Goal: Task Accomplishment & Management: Complete application form

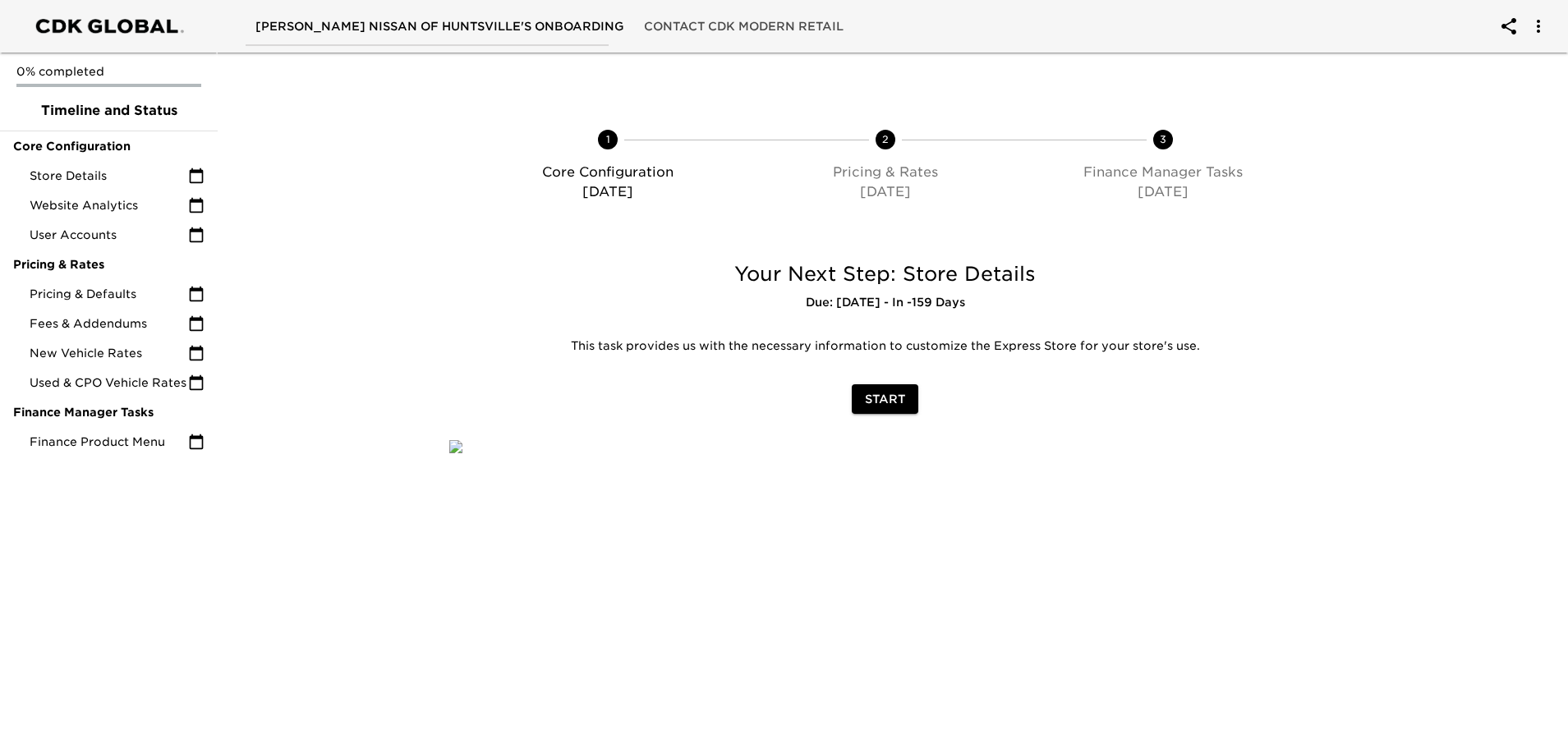
click at [888, 400] on span "Start" at bounding box center [885, 400] width 40 height 20
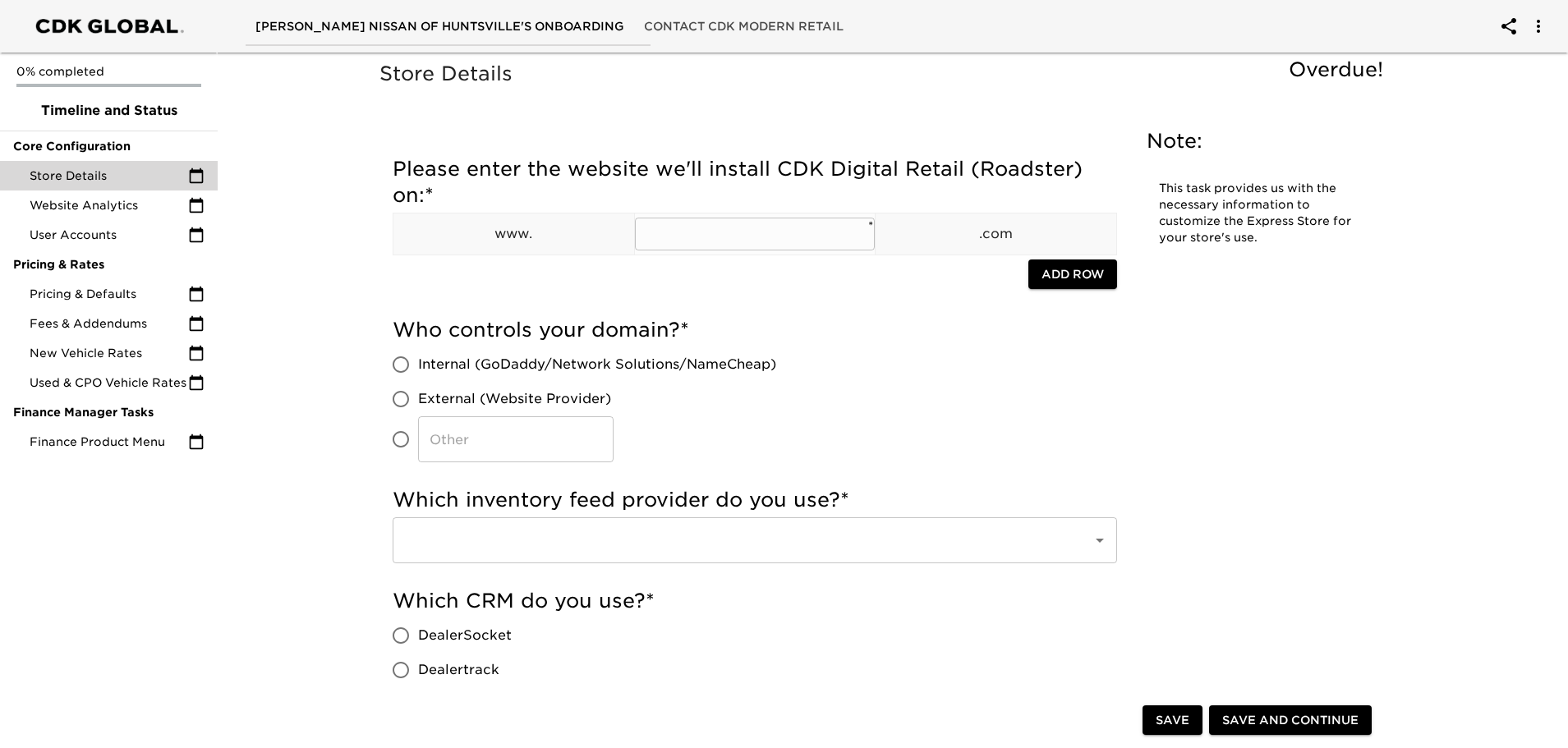
click at [670, 236] on input "text" at bounding box center [755, 233] width 241 height 33
click at [682, 229] on input "text" at bounding box center [755, 233] width 241 height 33
paste input "landersmclartynissanhuntsville"
click at [645, 233] on input "landersmclartynissanhuntsville" at bounding box center [755, 233] width 241 height 33
drag, startPoint x: 855, startPoint y: 235, endPoint x: 913, endPoint y: 235, distance: 58.0
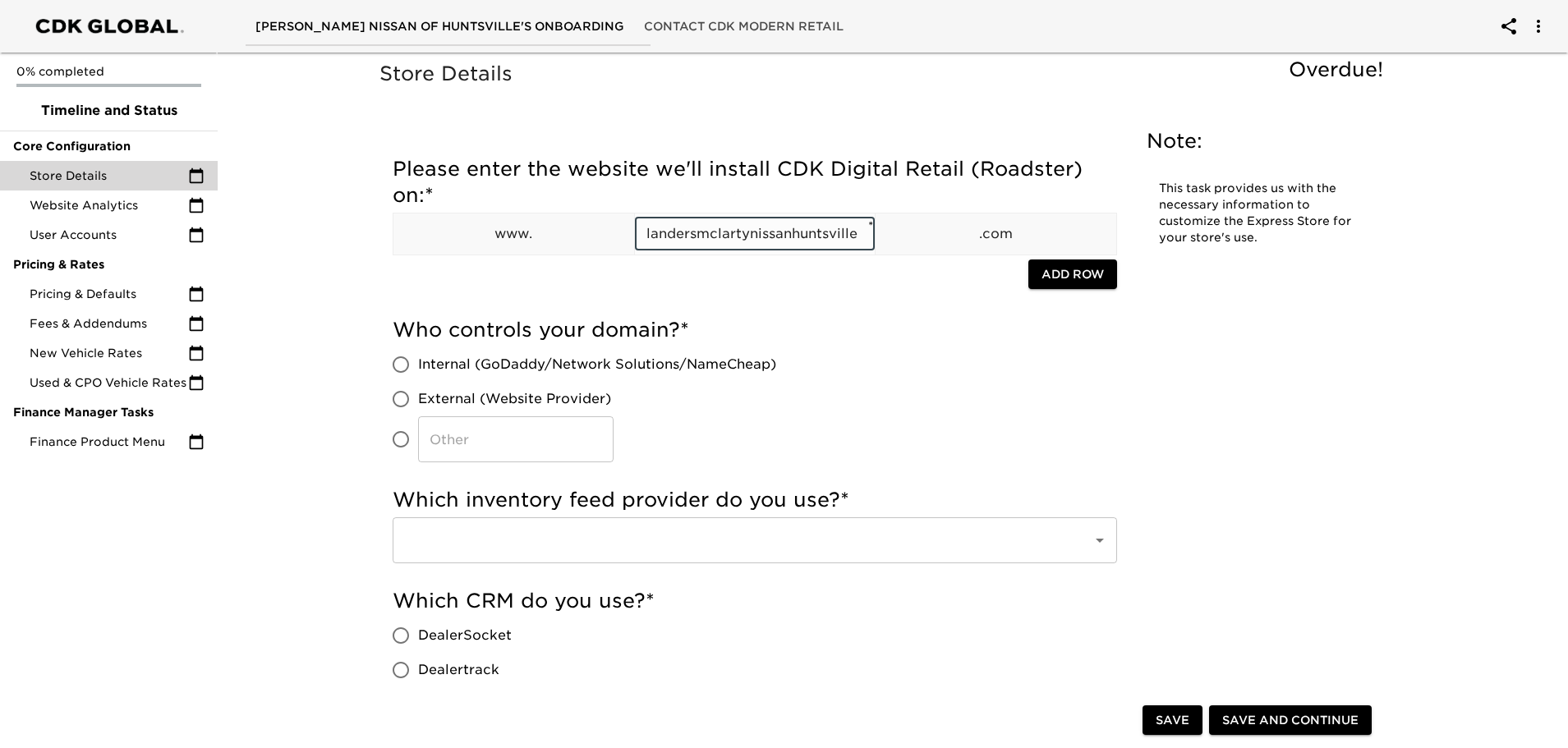
click at [856, 235] on input "landersmclartynissanhuntsville" at bounding box center [755, 233] width 241 height 33
type input "landersmclartynissanhuntsville"
click at [402, 400] on input "External (Website Provider)" at bounding box center [401, 399] width 34 height 34
radio input "true"
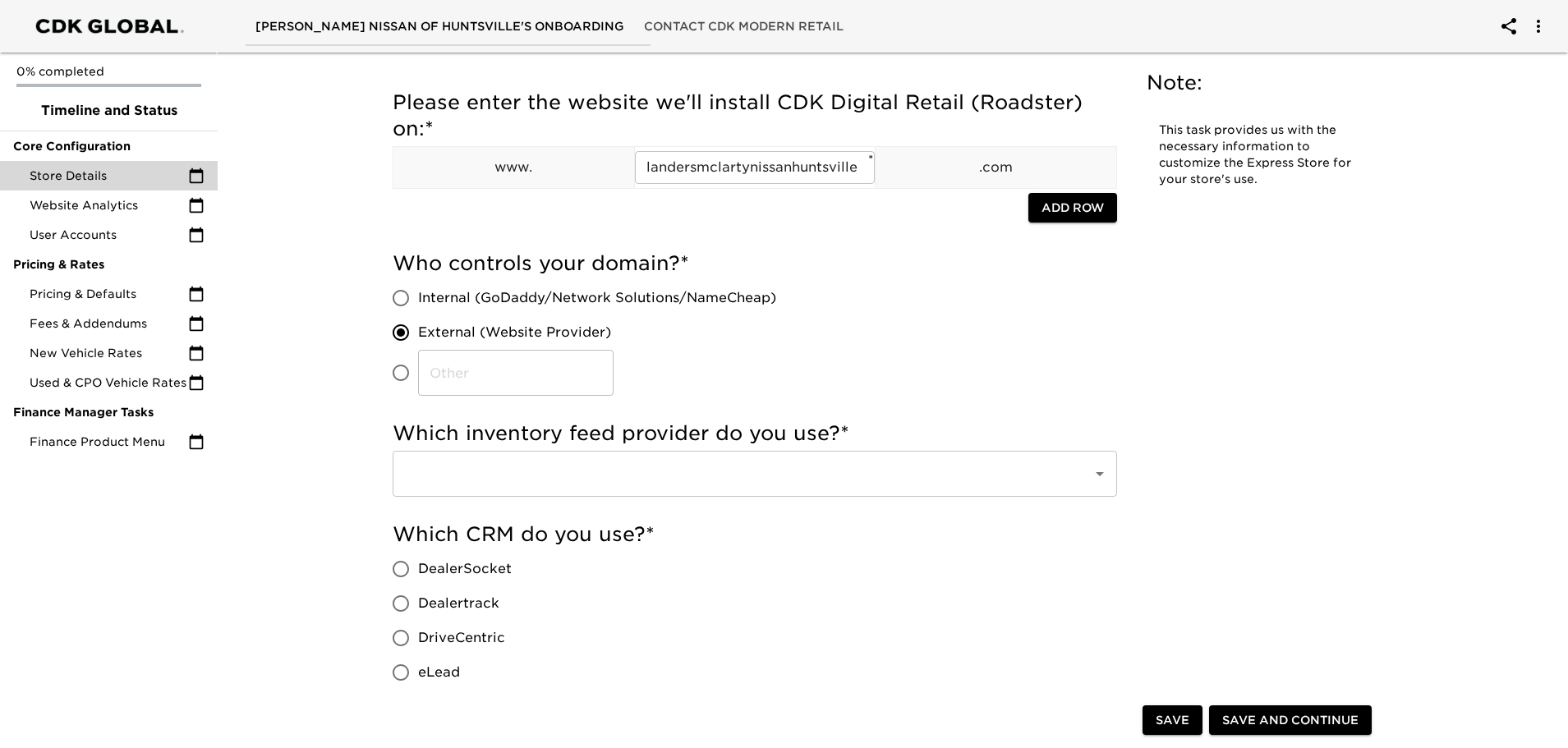
scroll to position [164, 0]
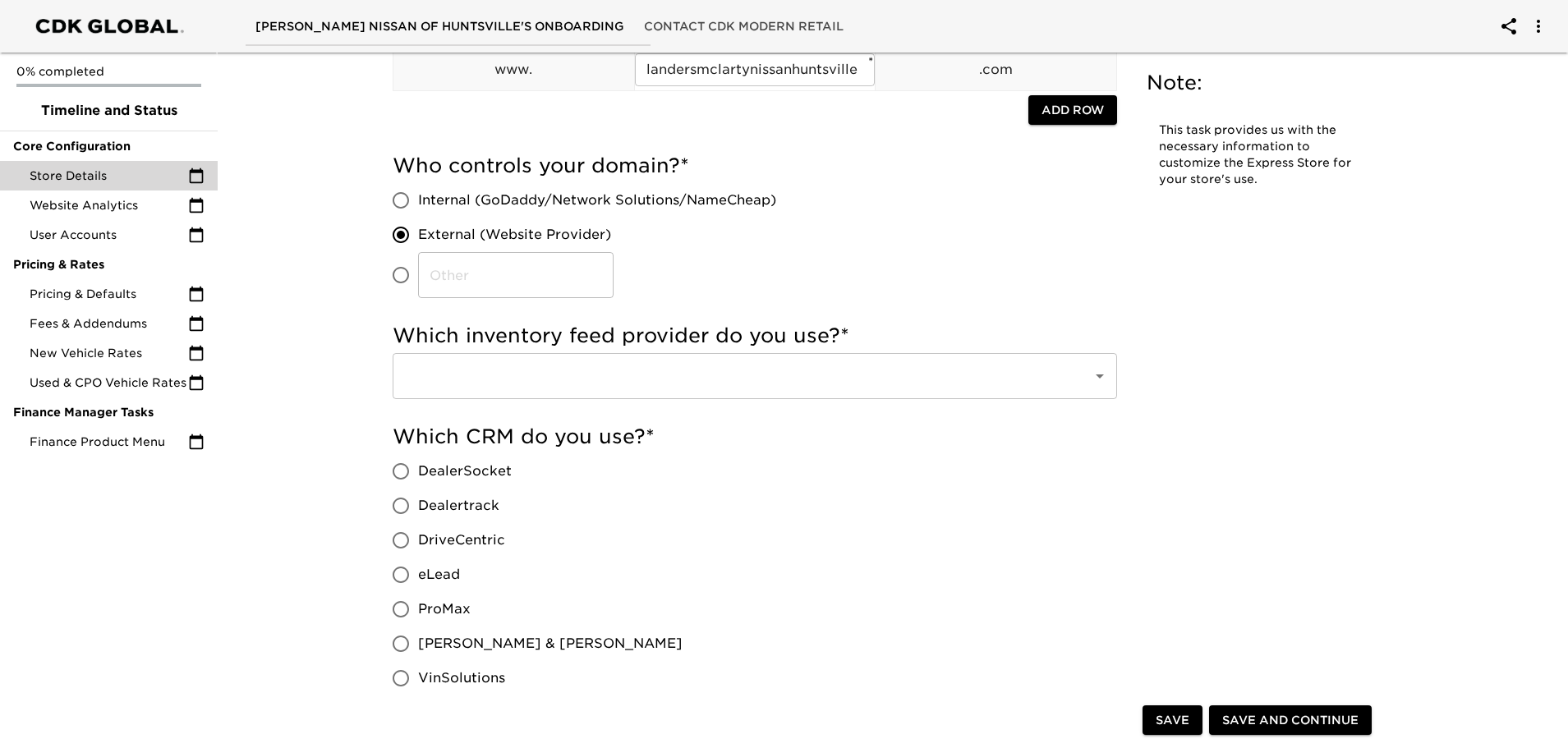
click at [659, 376] on input "text" at bounding box center [731, 376] width 664 height 32
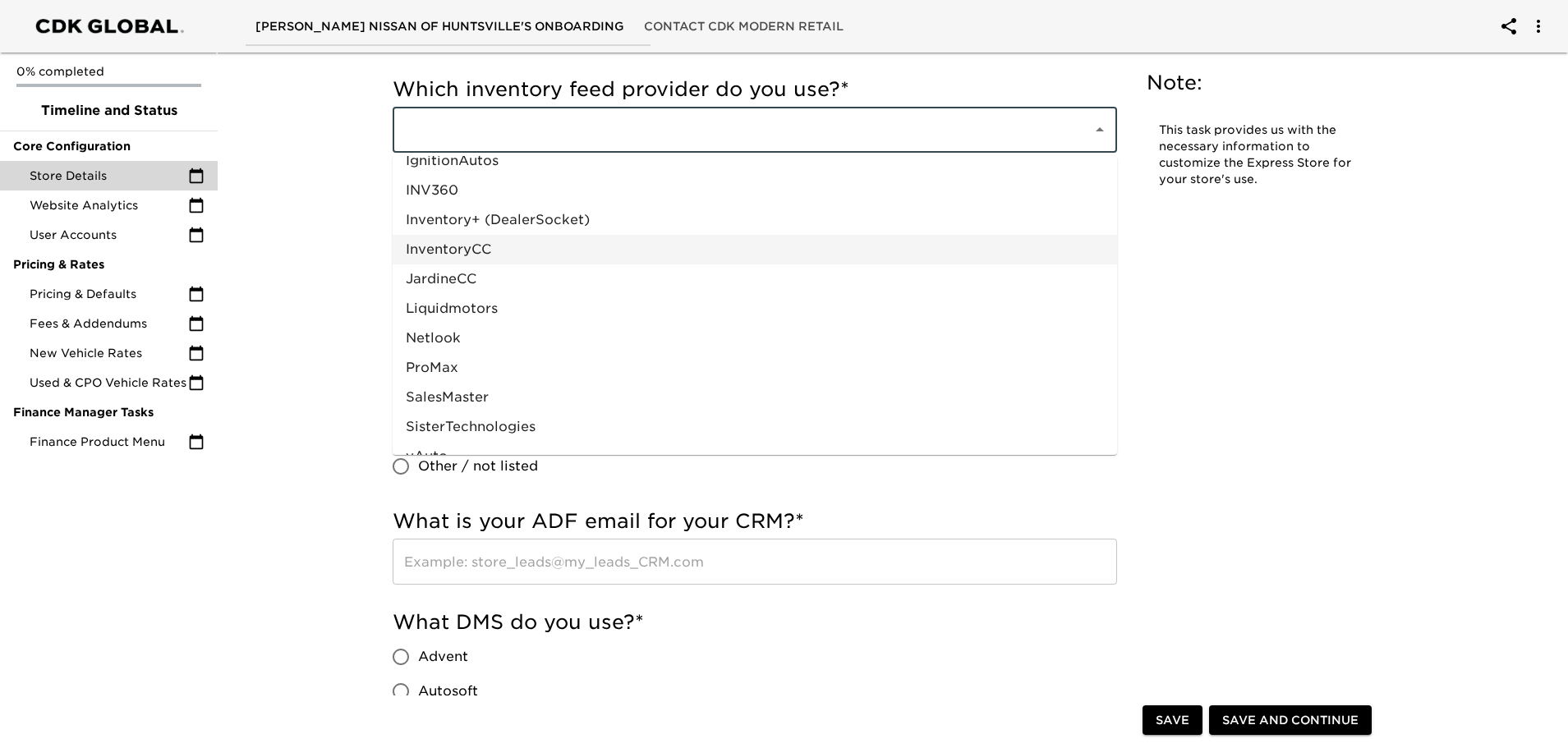
scroll to position [808, 0]
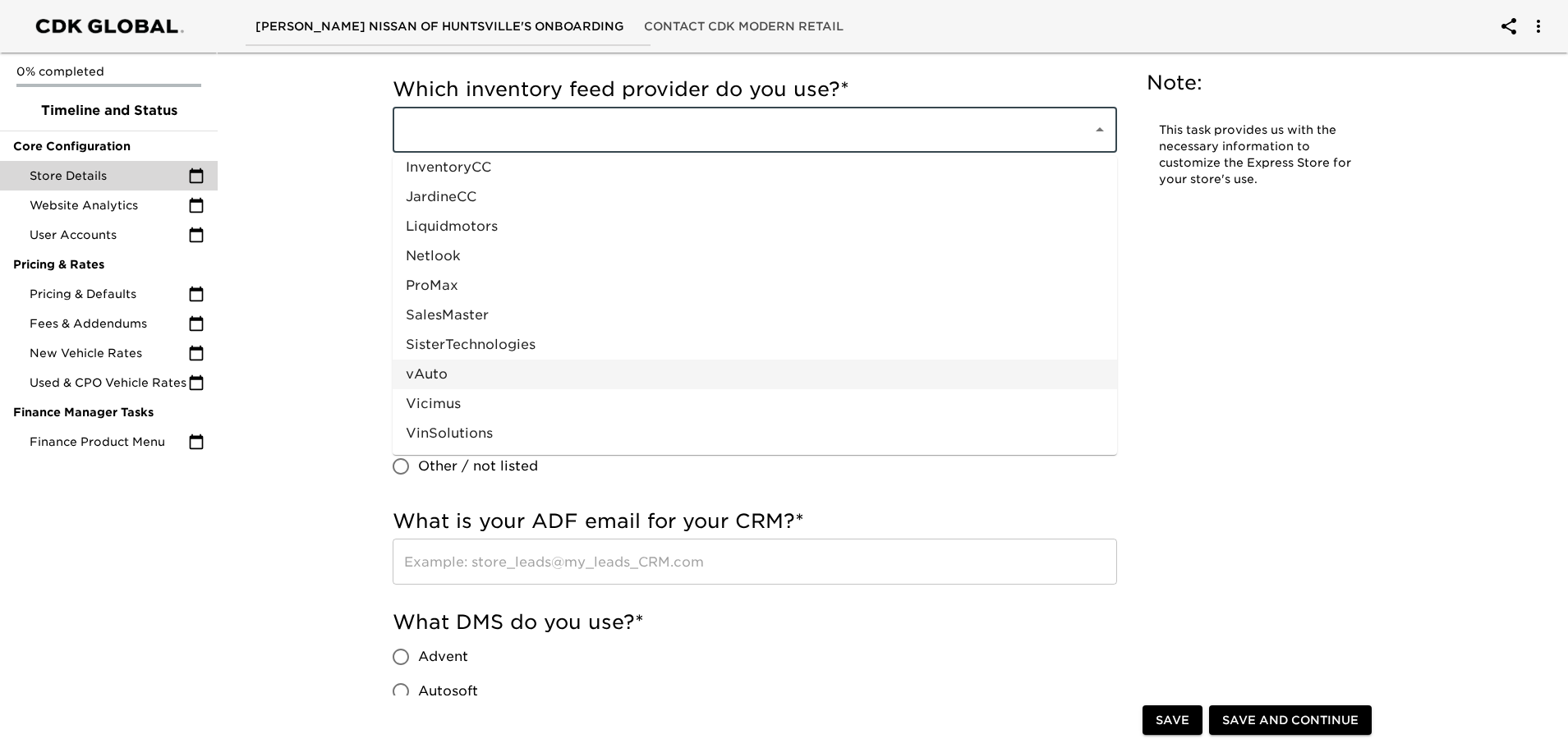
click at [436, 375] on li "vAuto" at bounding box center [754, 374] width 724 height 30
type input "vAuto"
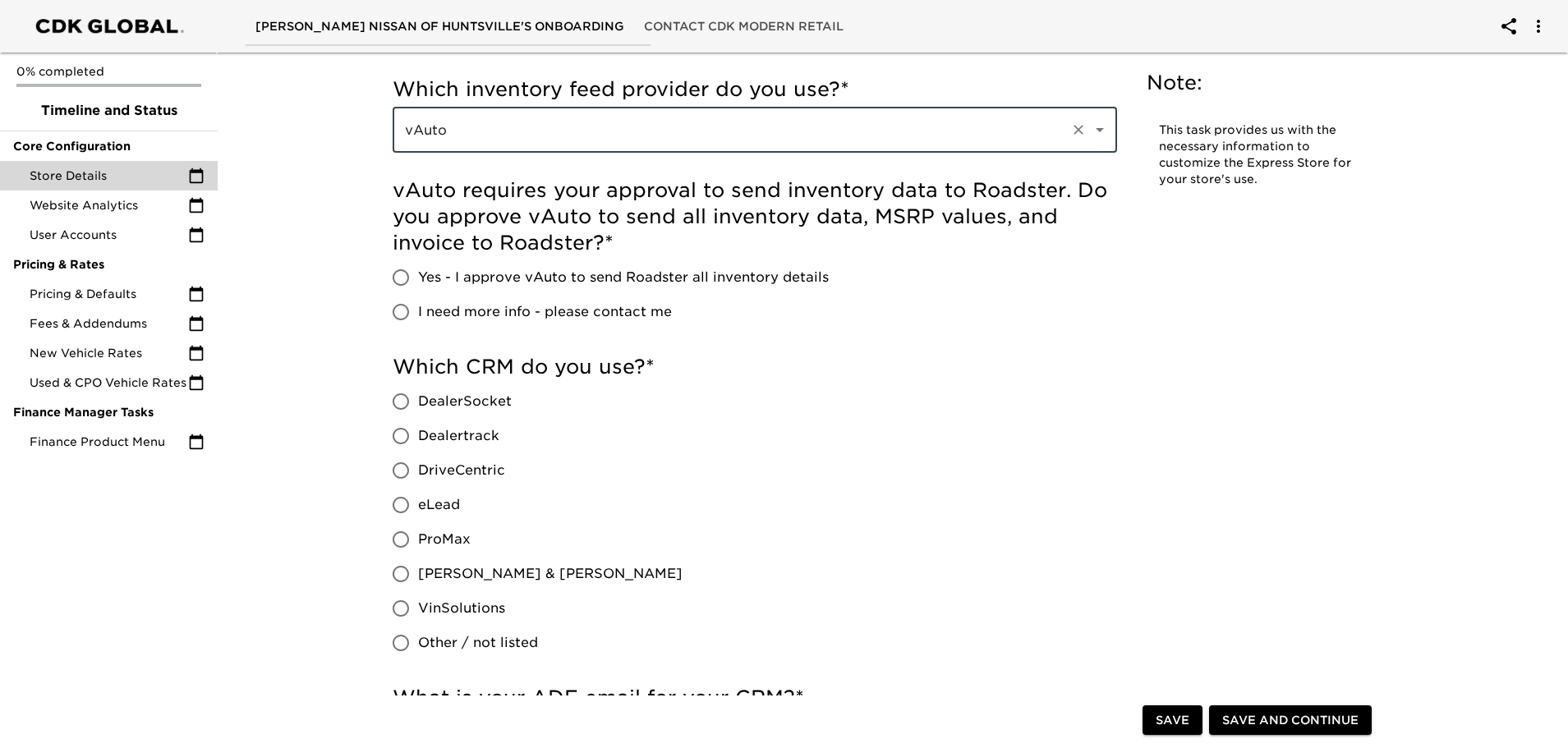
click at [402, 310] on input "I need more info - please contact me" at bounding box center [401, 311] width 34 height 34
radio input "true"
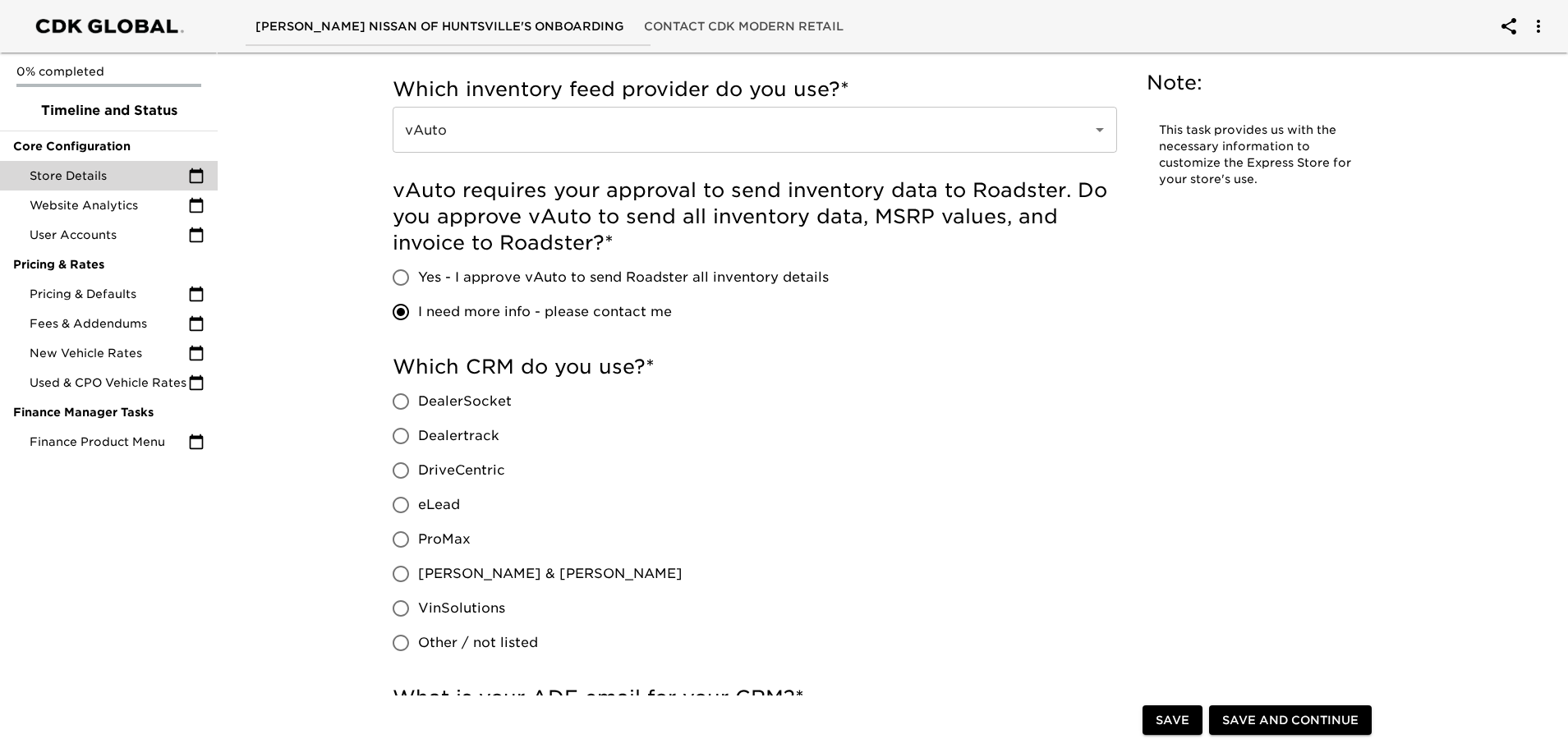
click at [402, 274] on input "Yes - I approve vAuto to send Roadster all inventory details" at bounding box center [401, 277] width 34 height 34
radio input "true"
click at [400, 313] on input "I need more info - please contact me" at bounding box center [401, 311] width 34 height 34
radio input "true"
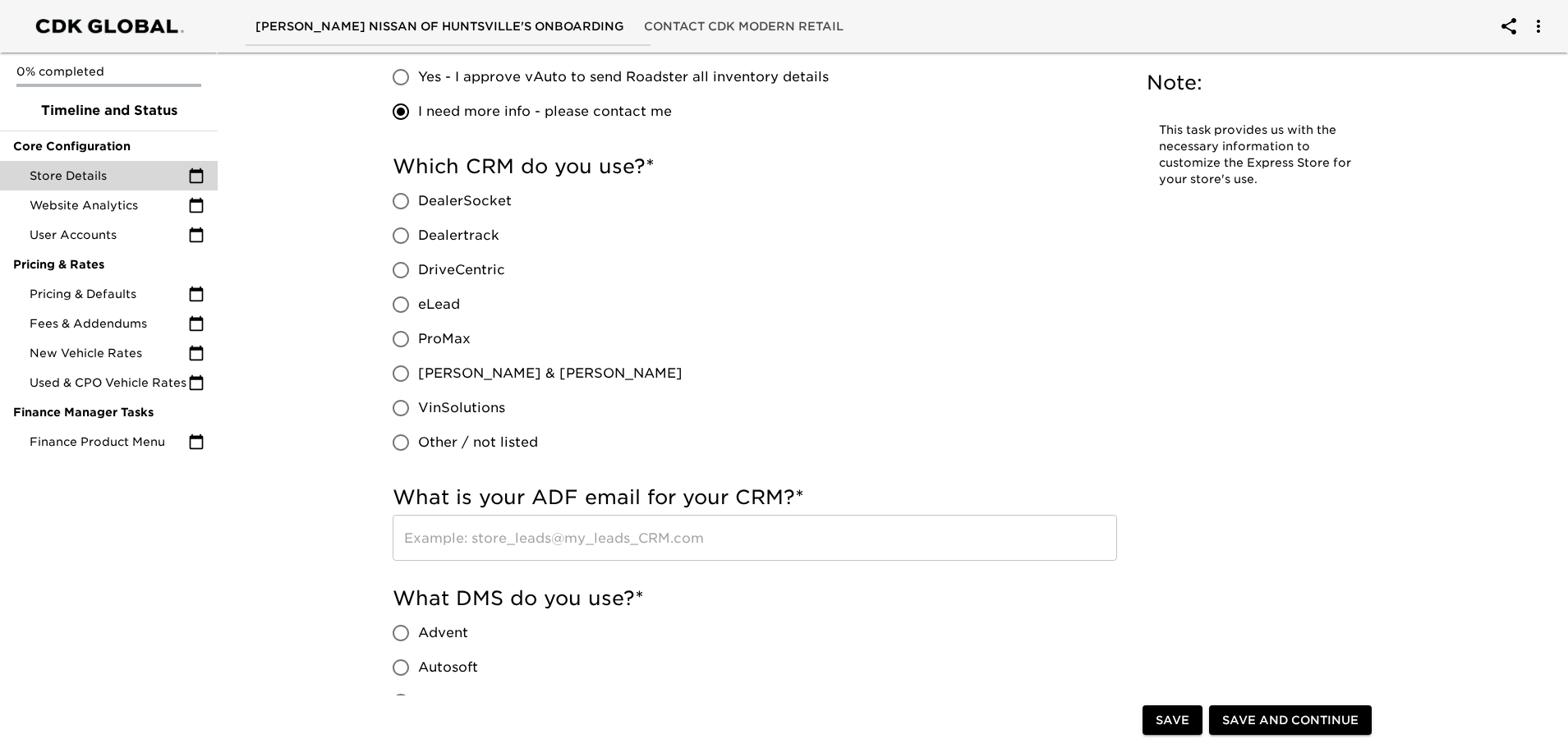
scroll to position [657, 0]
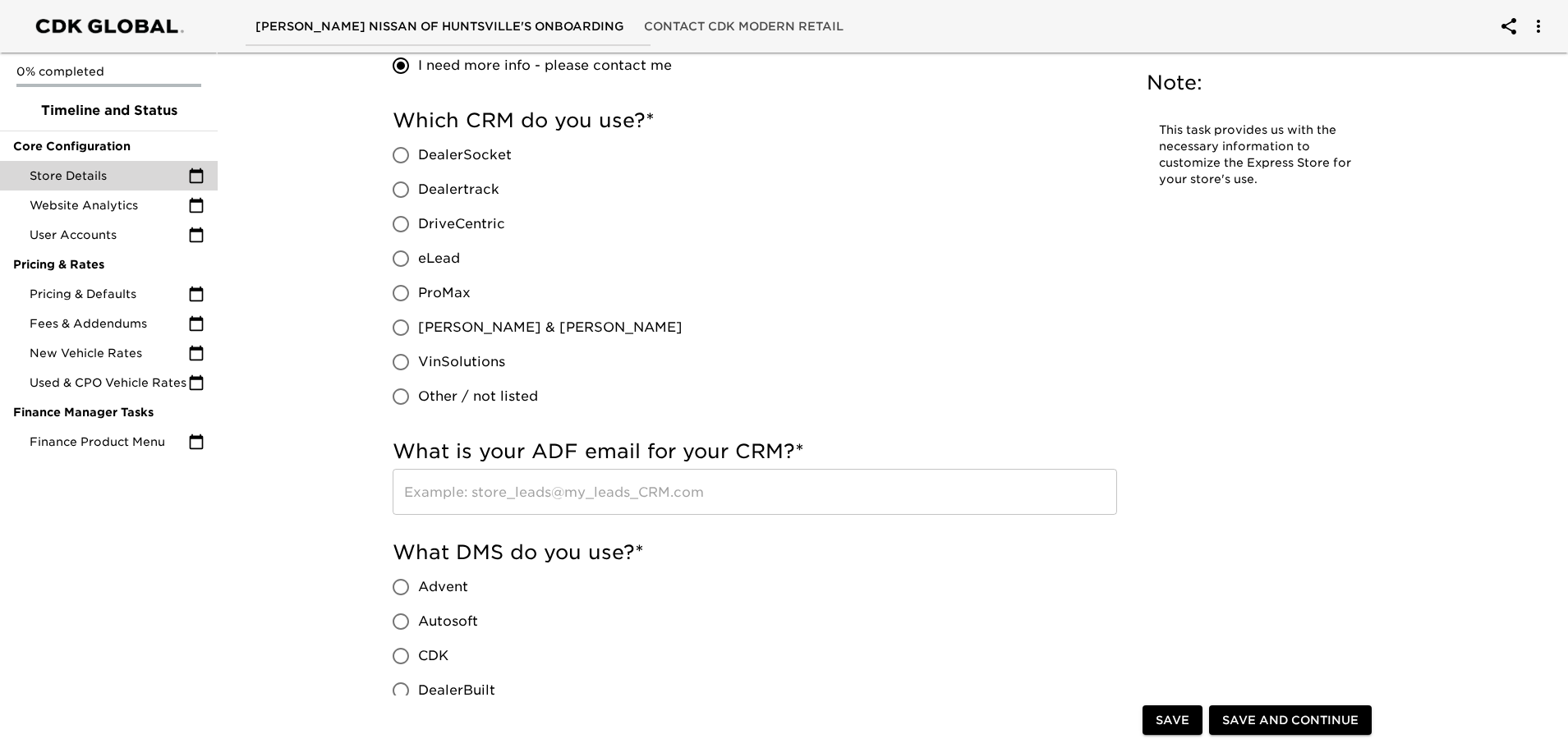
click at [401, 258] on input "eLead" at bounding box center [401, 258] width 34 height 34
radio input "true"
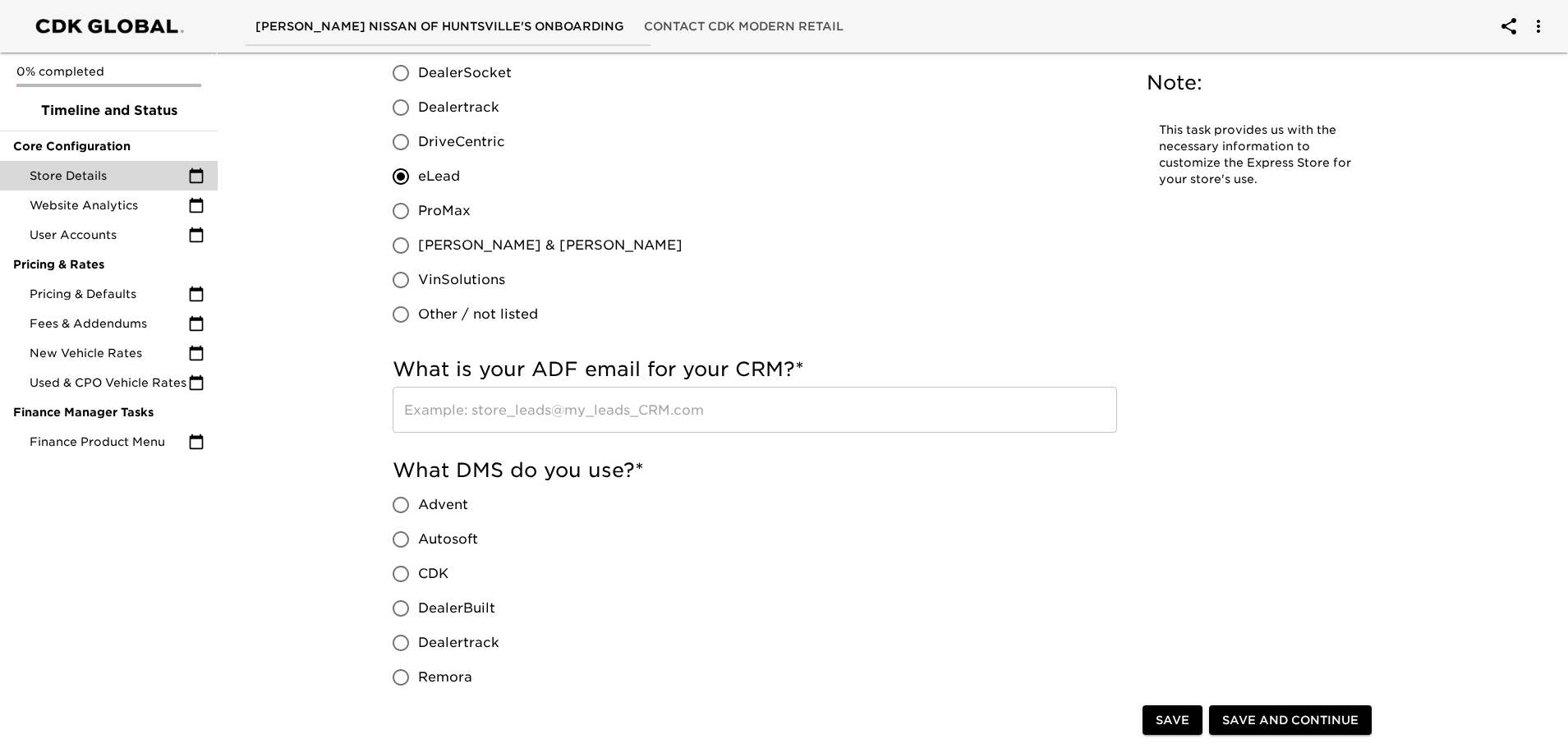
click at [532, 408] on input "text" at bounding box center [754, 409] width 724 height 46
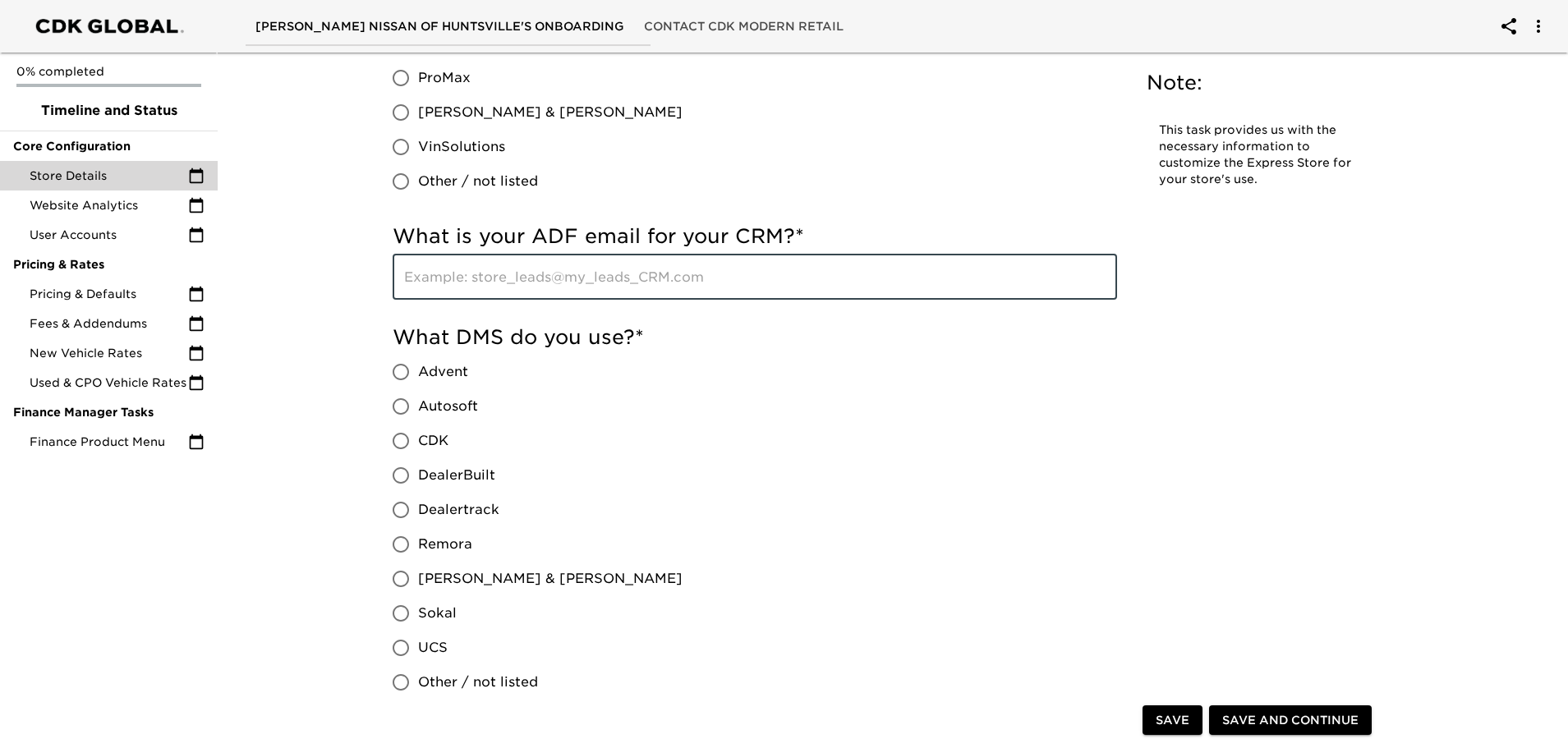
scroll to position [903, 0]
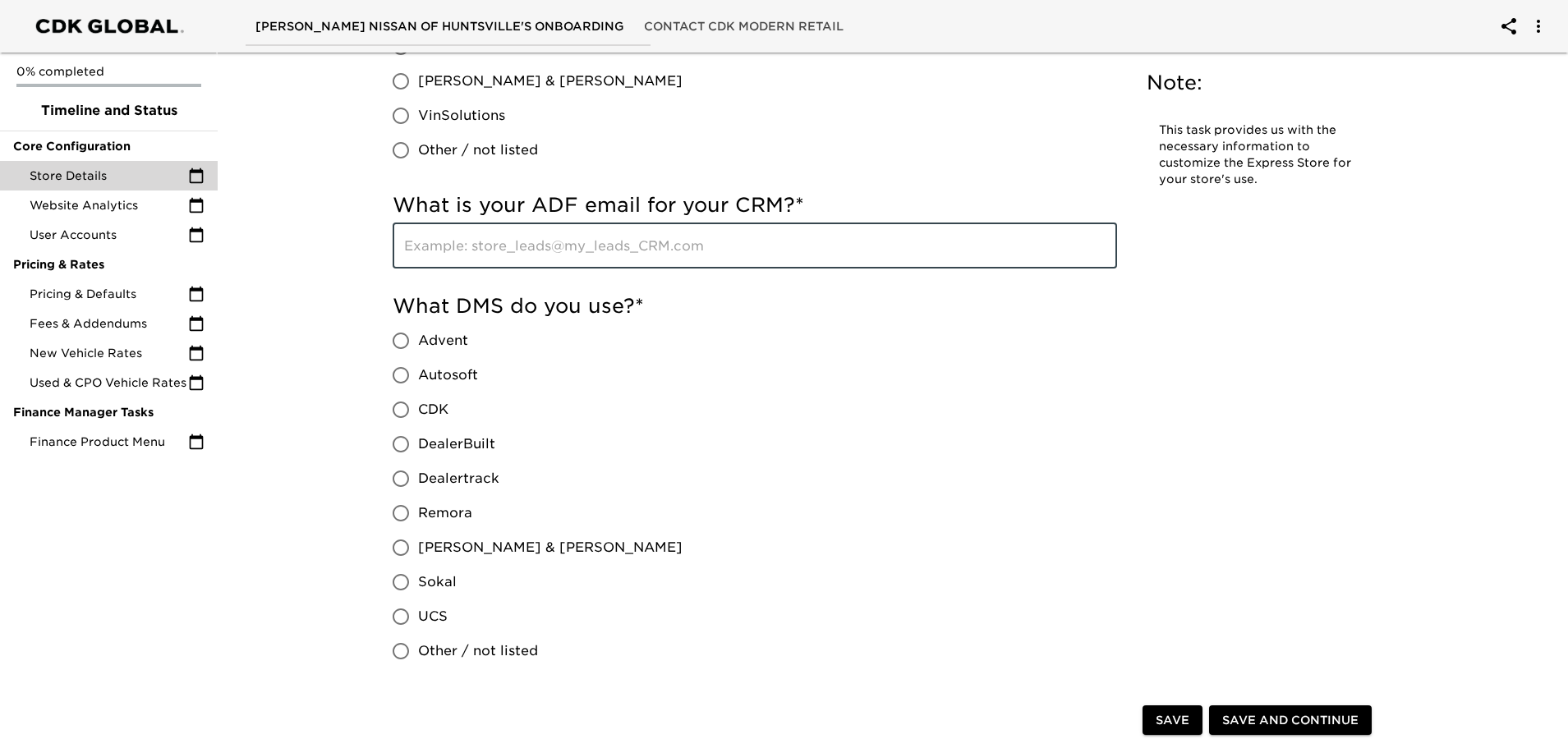
click at [400, 410] on input "CDK" at bounding box center [401, 409] width 34 height 34
radio input "true"
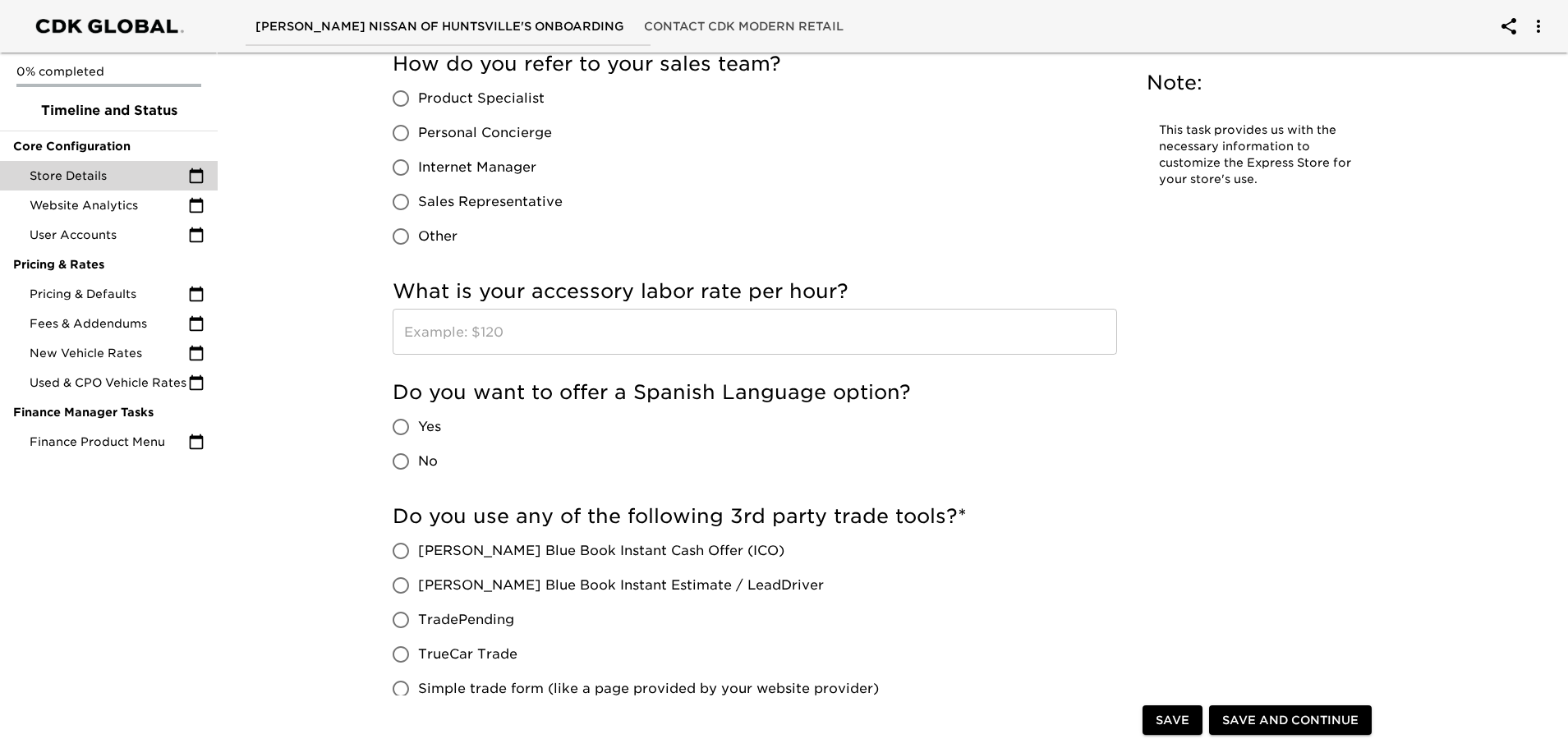
scroll to position [2382, 0]
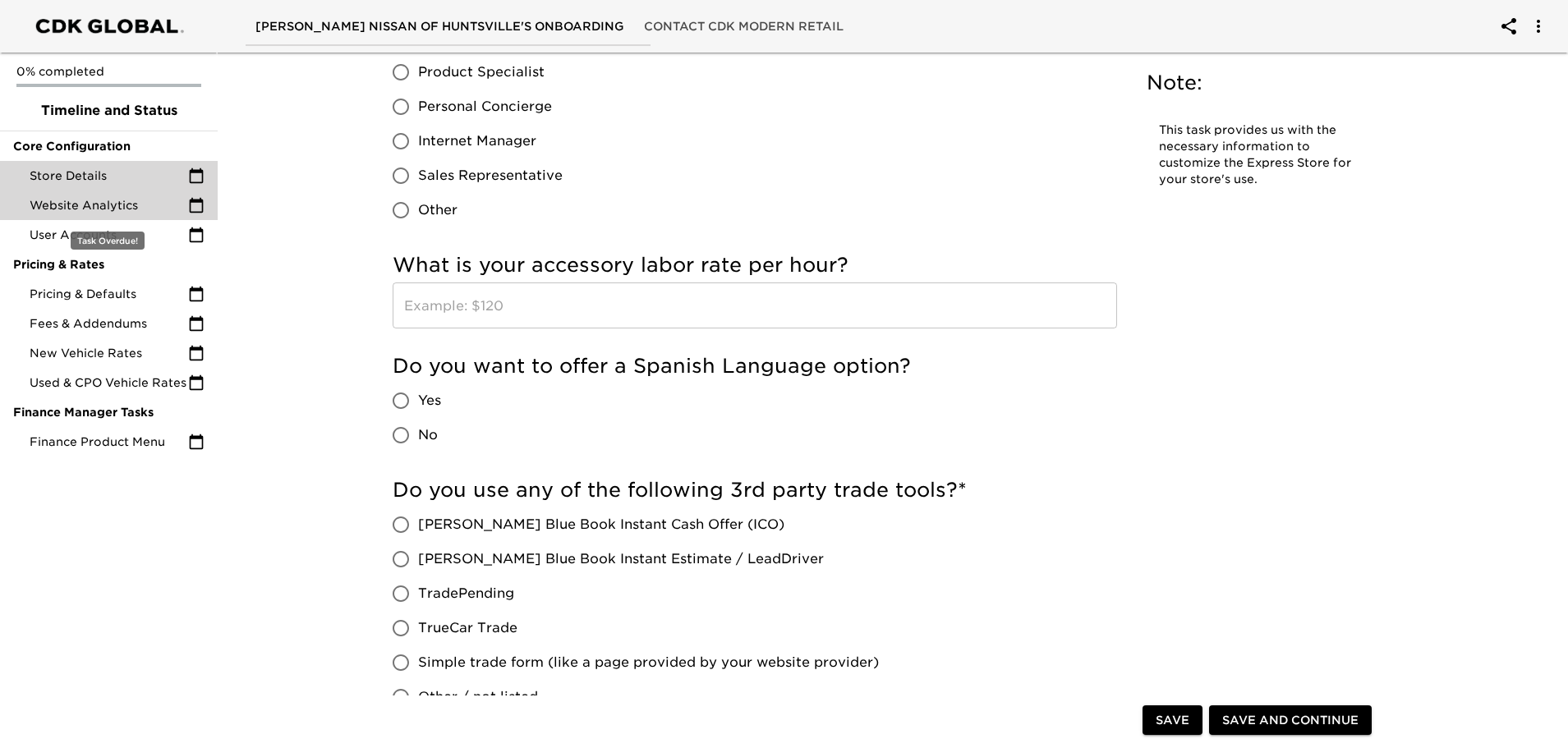
click at [116, 203] on span "Website Analytics" at bounding box center [109, 205] width 159 height 17
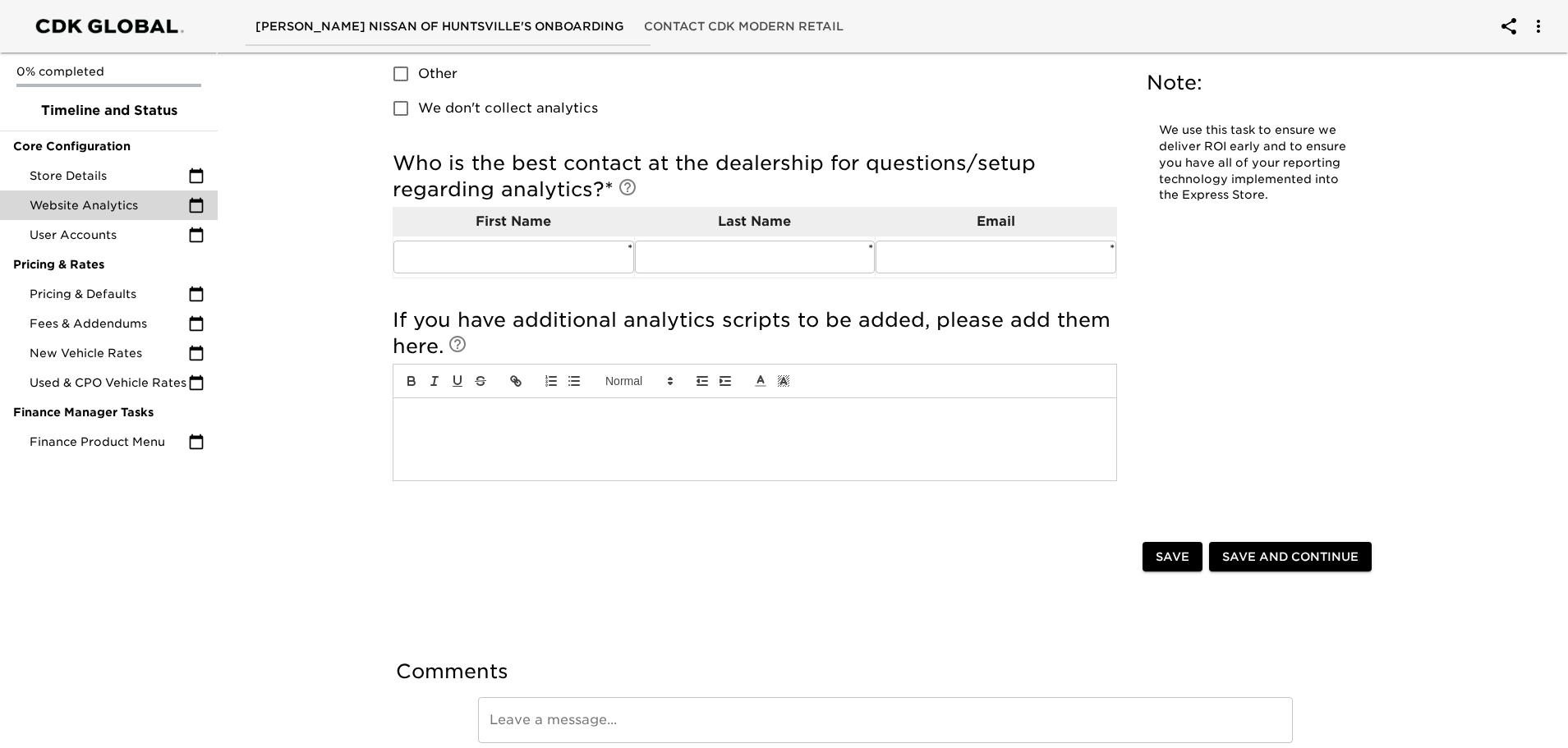
scroll to position [246, 0]
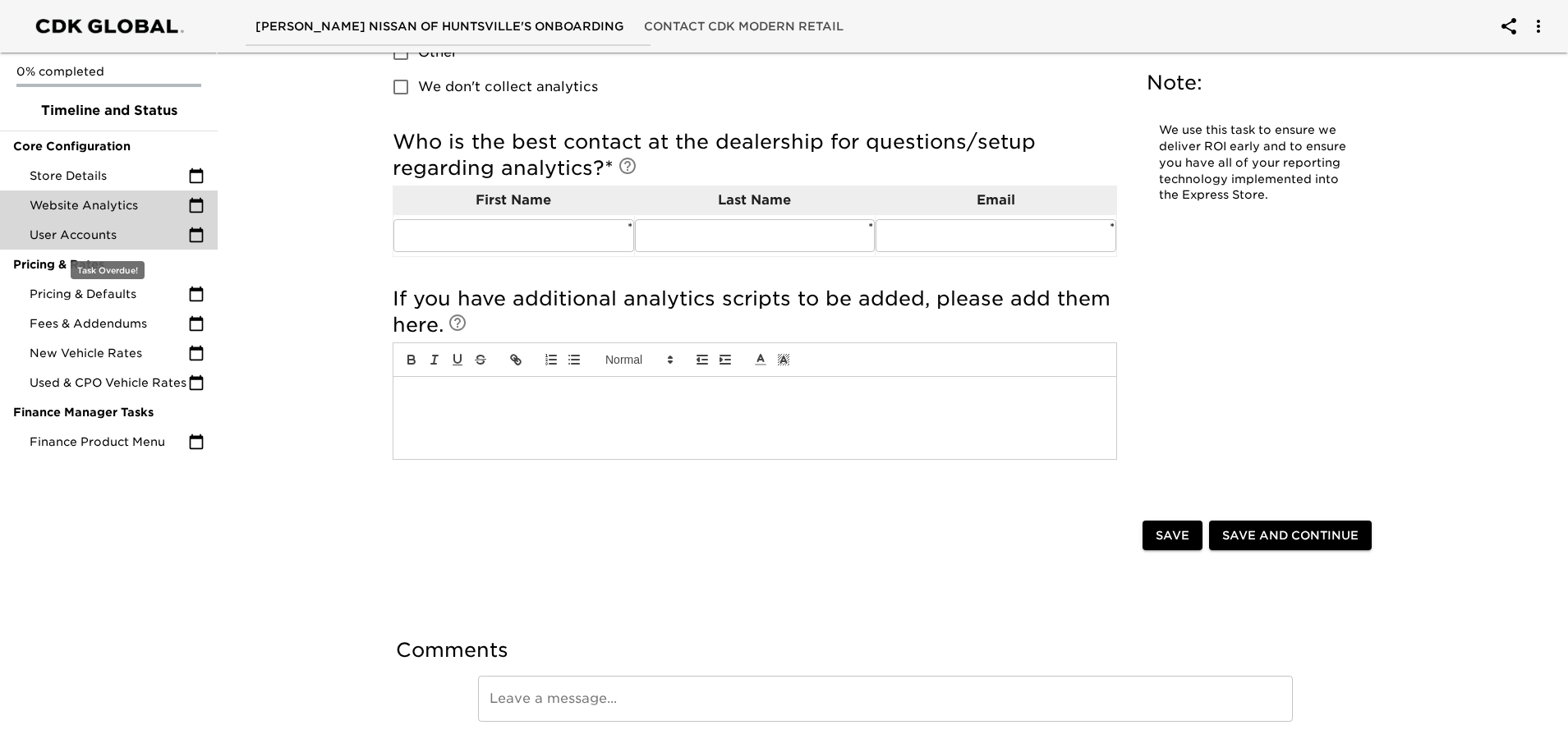
click at [69, 229] on span "User Accounts" at bounding box center [109, 235] width 159 height 17
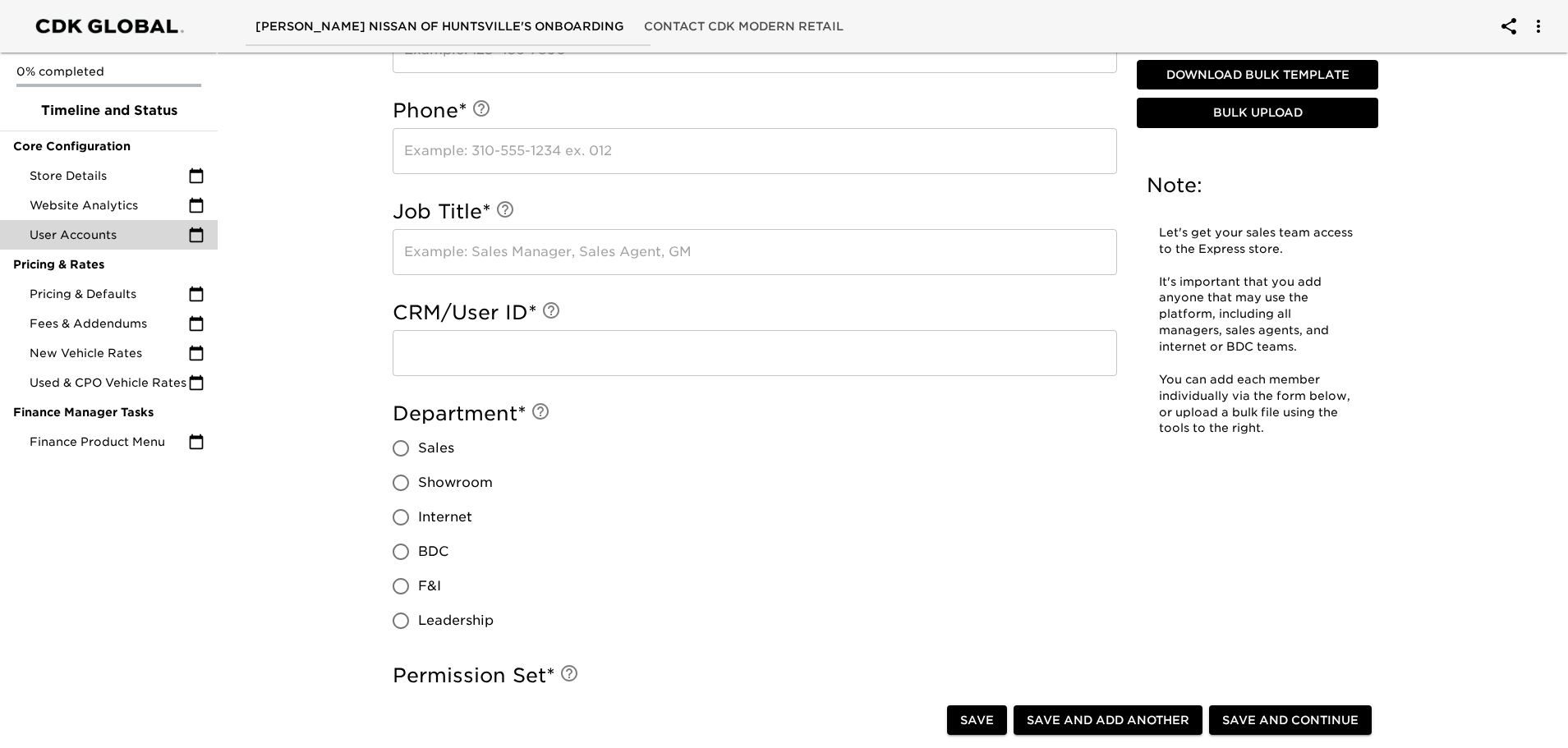
scroll to position [575, 0]
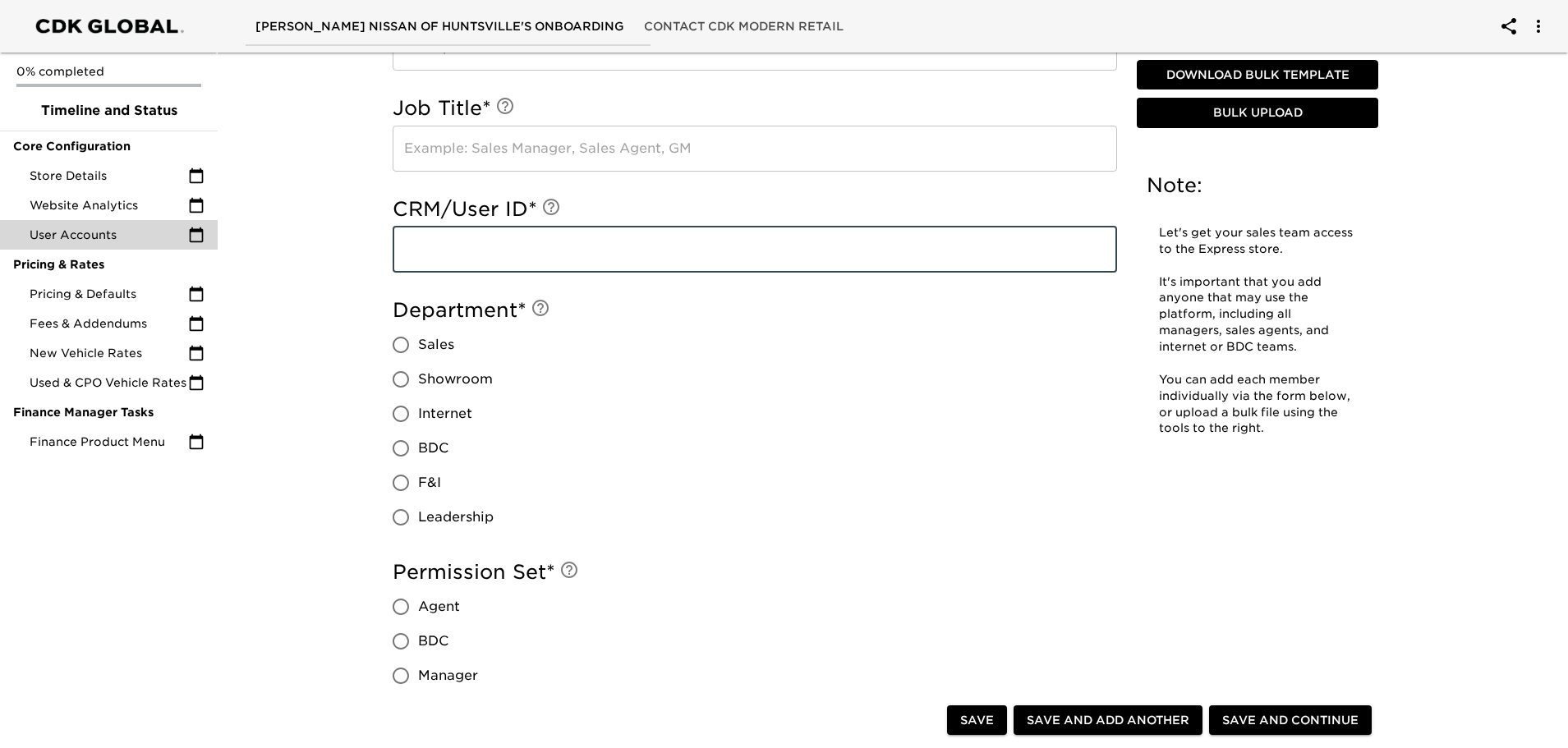
click at [465, 235] on input "text" at bounding box center [754, 249] width 724 height 46
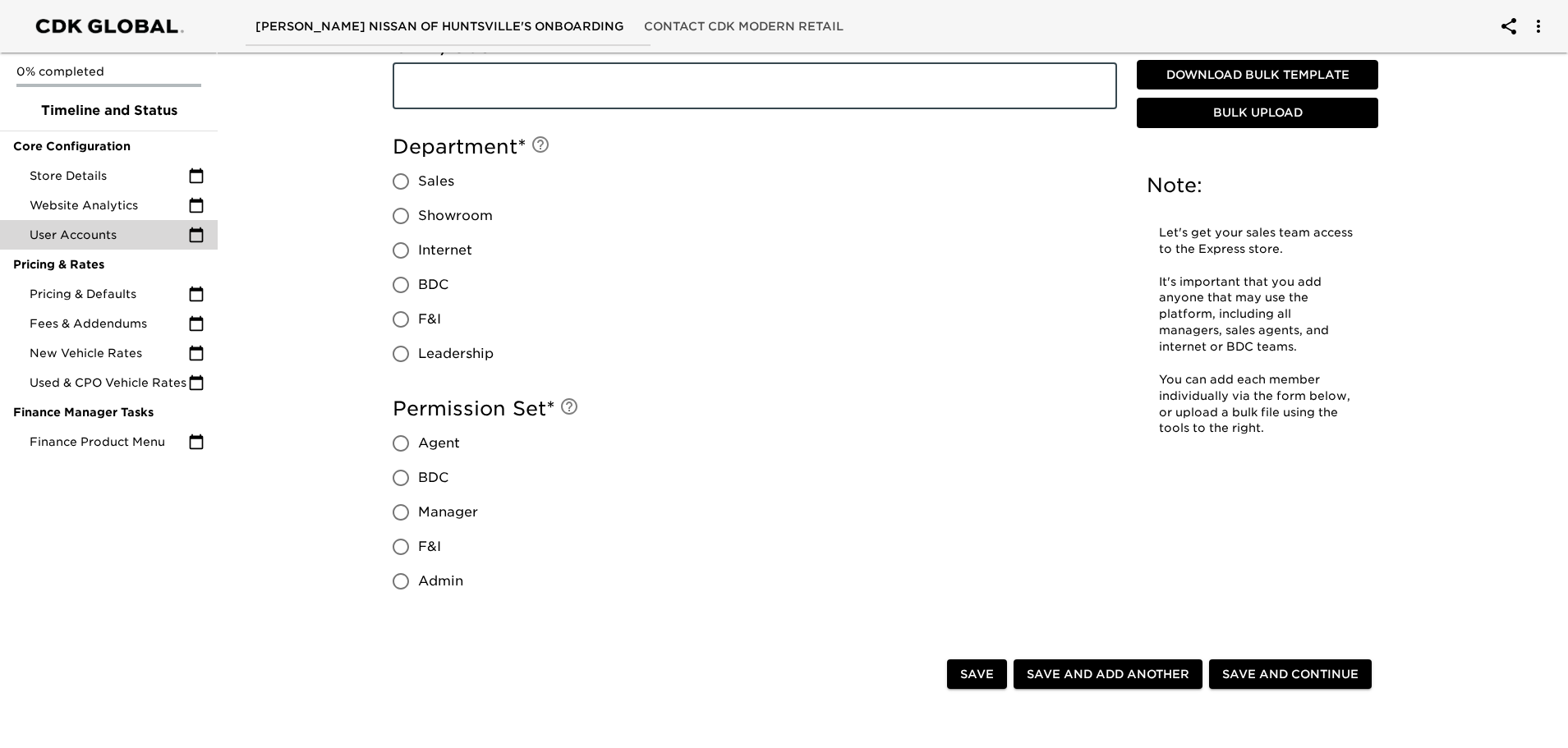
scroll to position [739, 0]
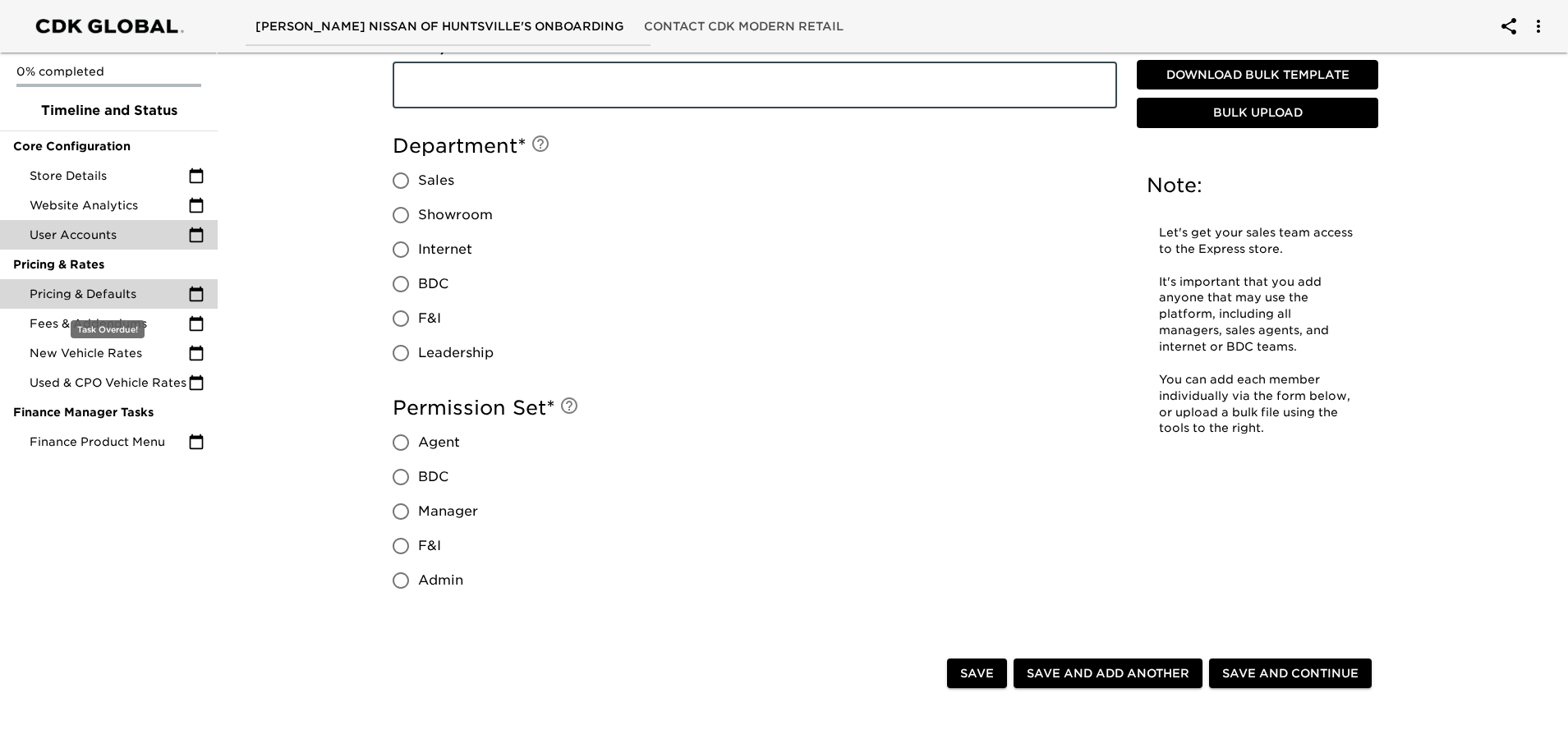
click at [96, 303] on div "Pricing & Defaults" at bounding box center [109, 294] width 217 height 30
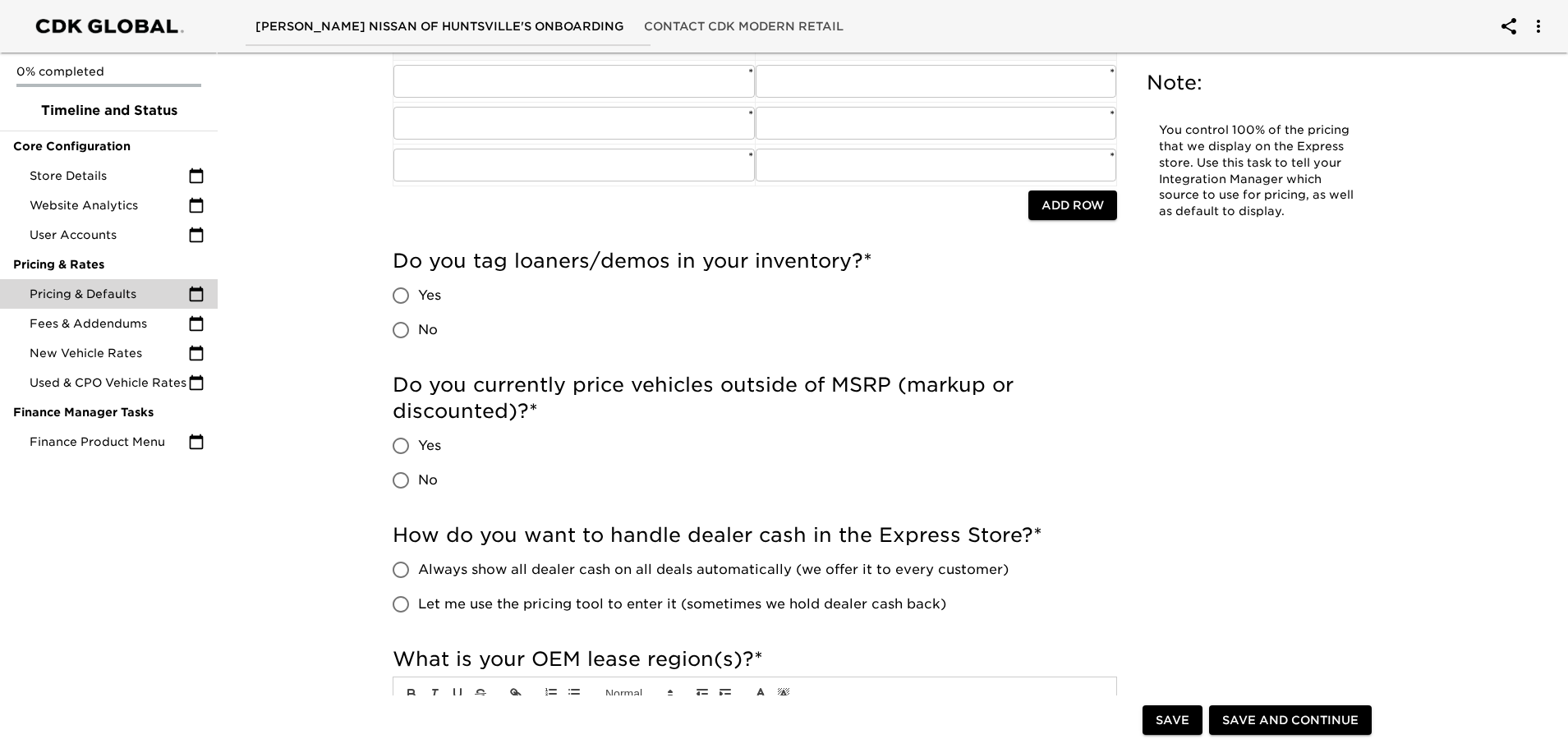
scroll to position [411, 0]
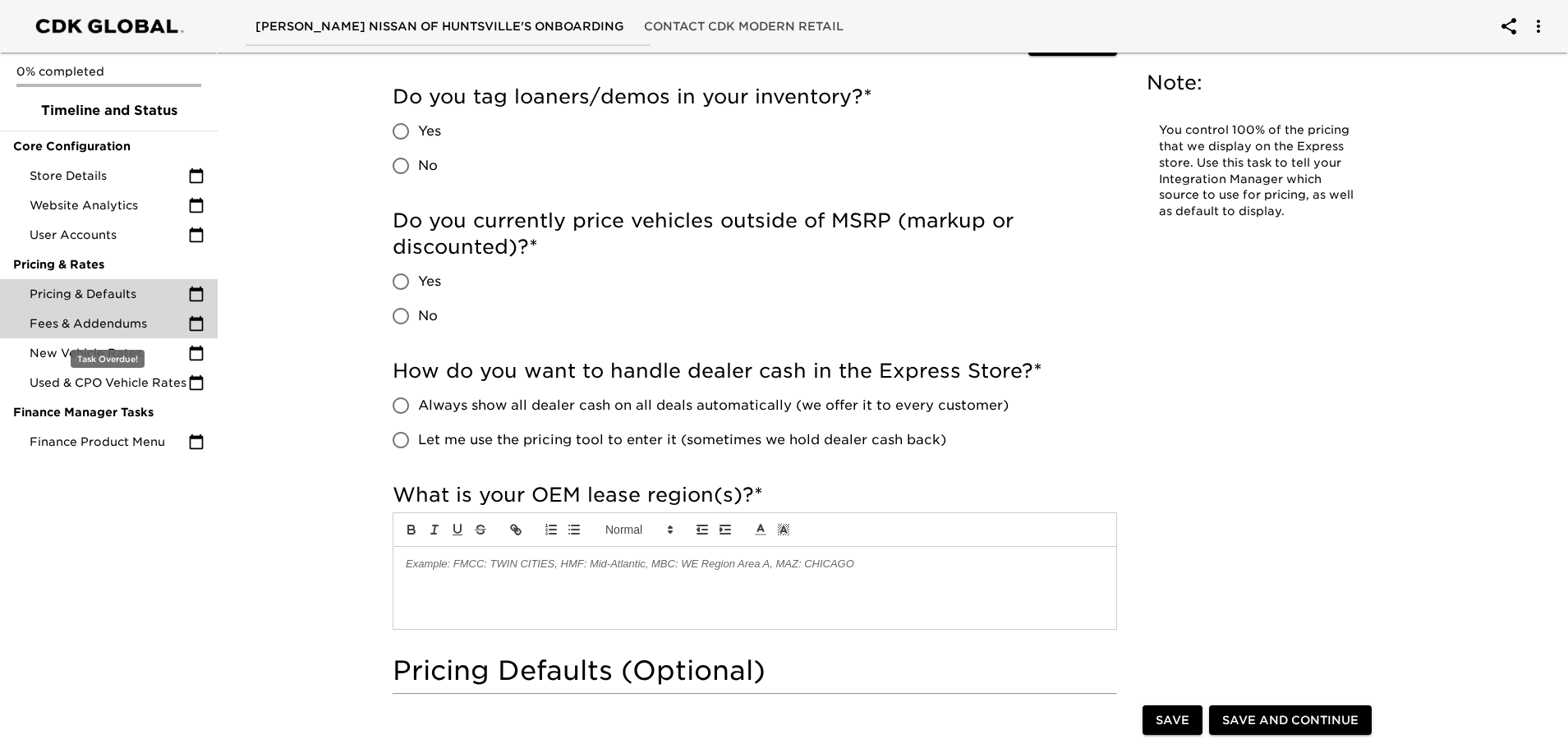
click at [74, 334] on div "Fees & Addendums" at bounding box center [109, 323] width 217 height 30
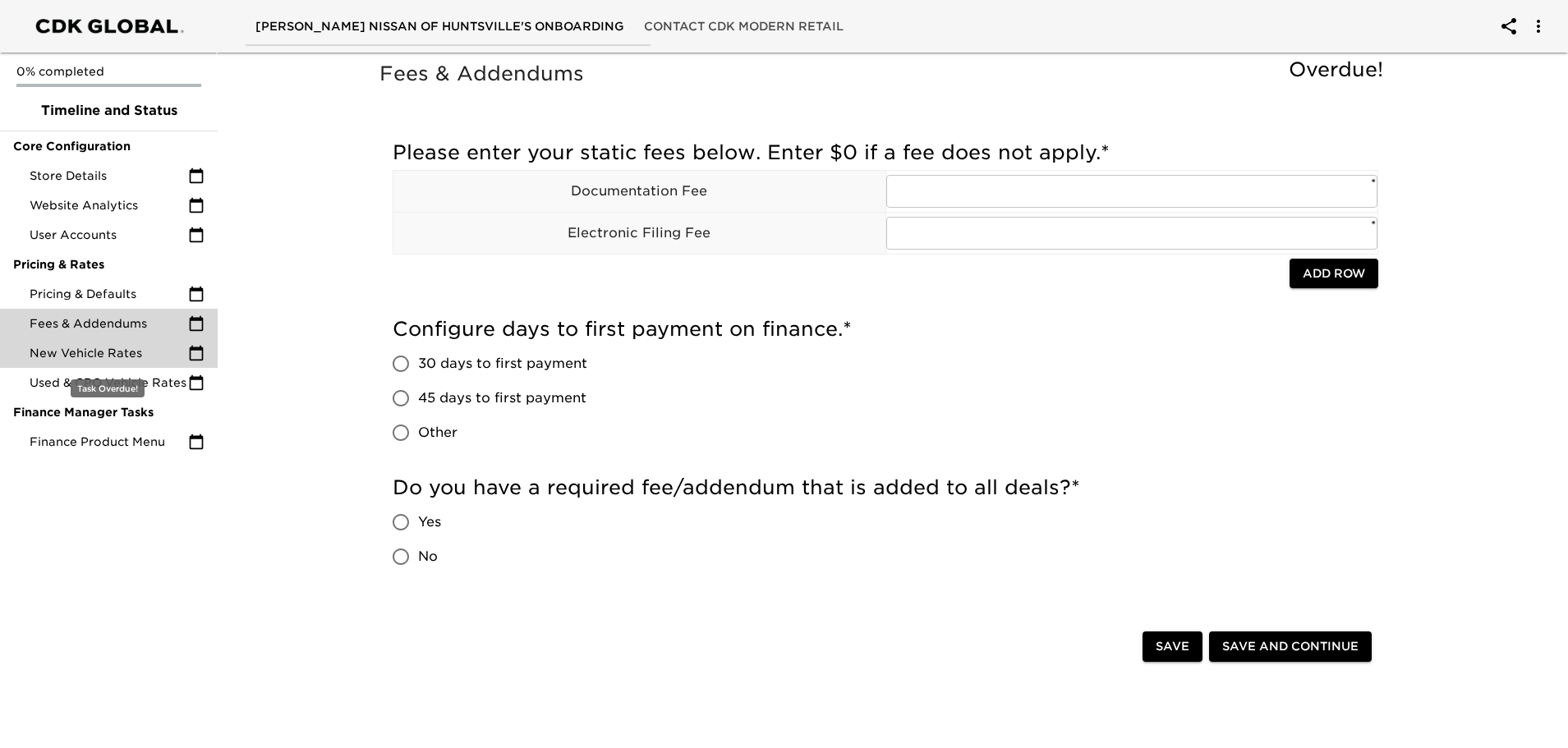
click at [82, 357] on span "New Vehicle Rates" at bounding box center [109, 353] width 159 height 17
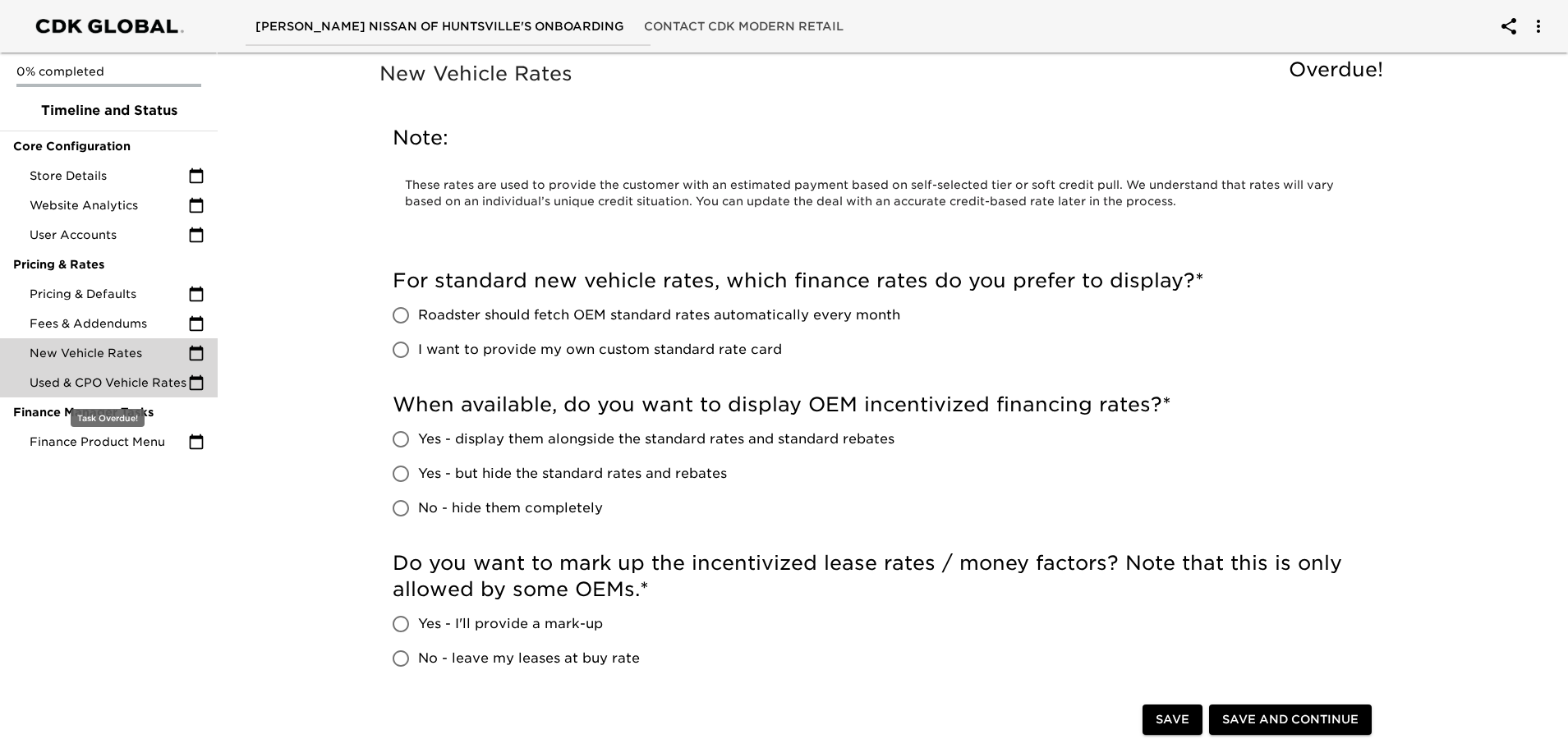
click at [73, 385] on span "Used & CPO Vehicle Rates" at bounding box center [109, 383] width 159 height 17
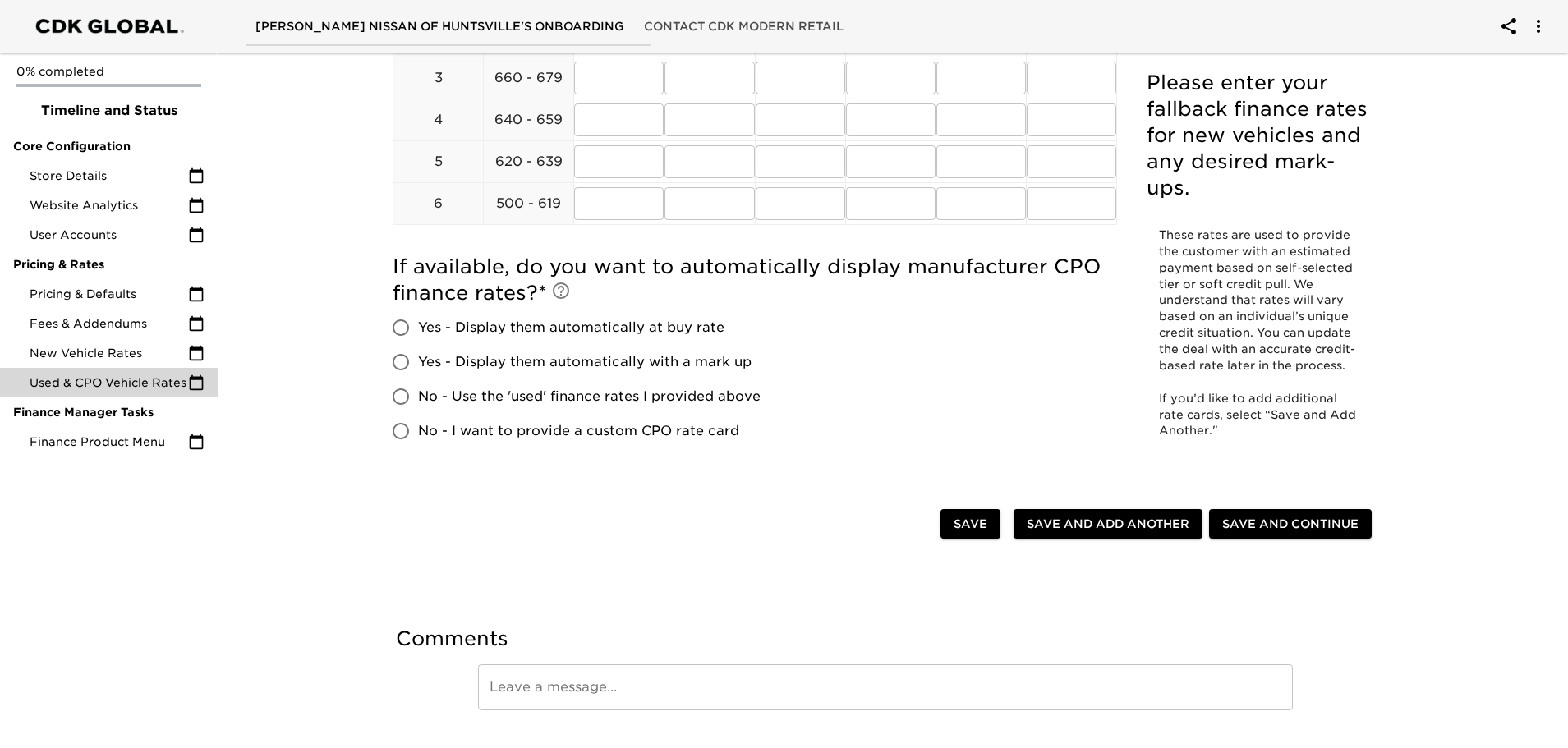
scroll to position [422, 0]
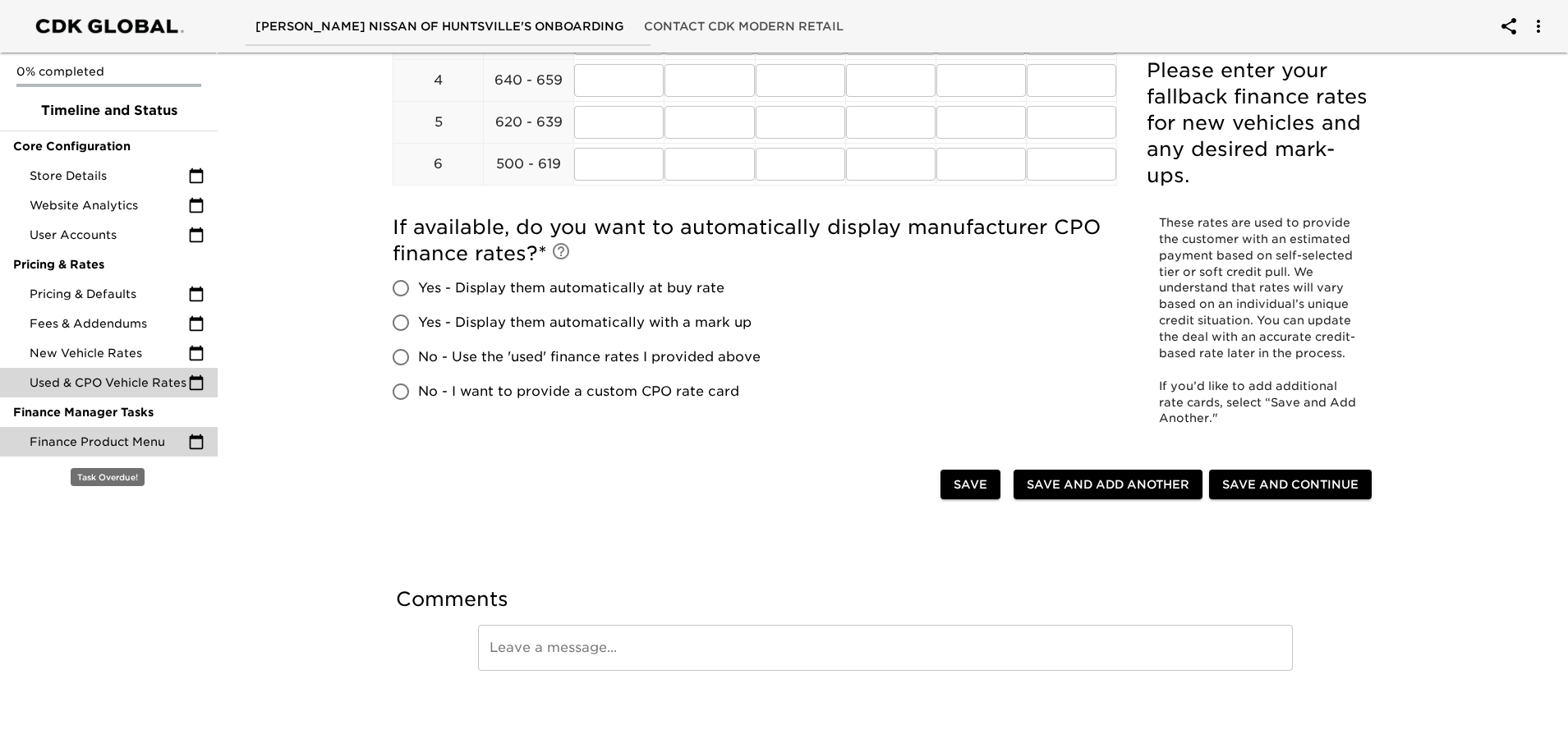
click at [69, 441] on span "Finance Product Menu" at bounding box center [109, 442] width 159 height 17
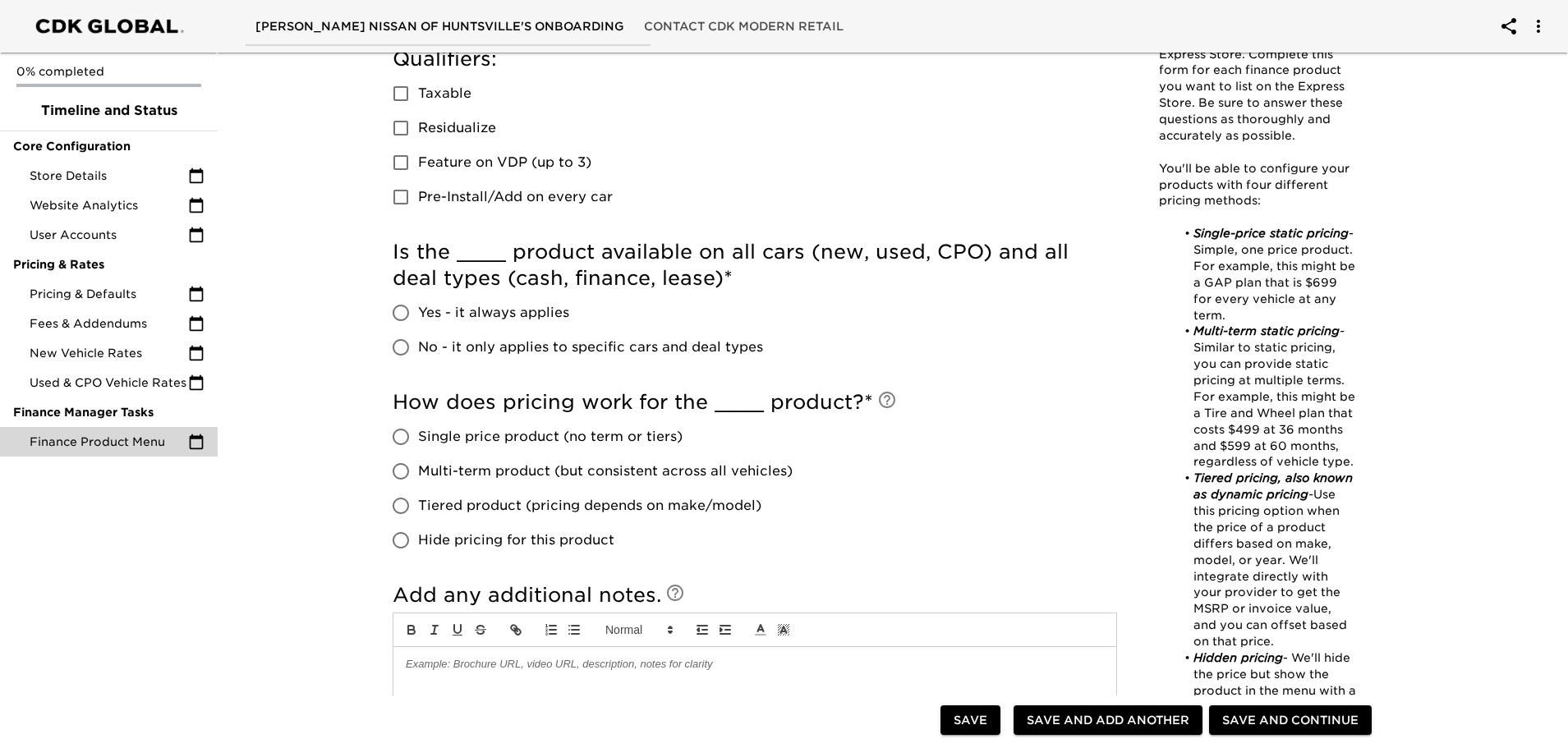
scroll to position [260, 0]
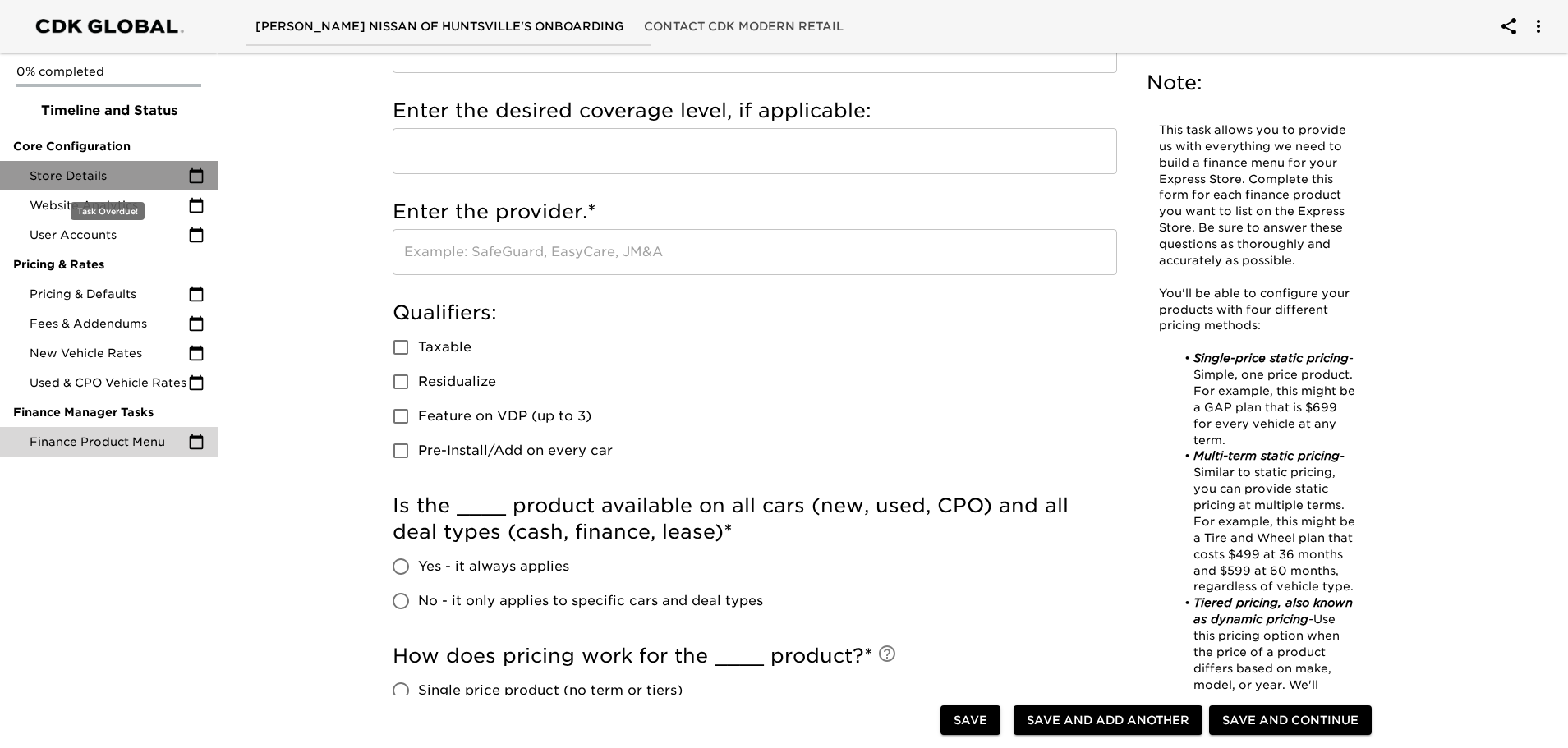
click at [53, 169] on span "Store Details" at bounding box center [109, 176] width 159 height 17
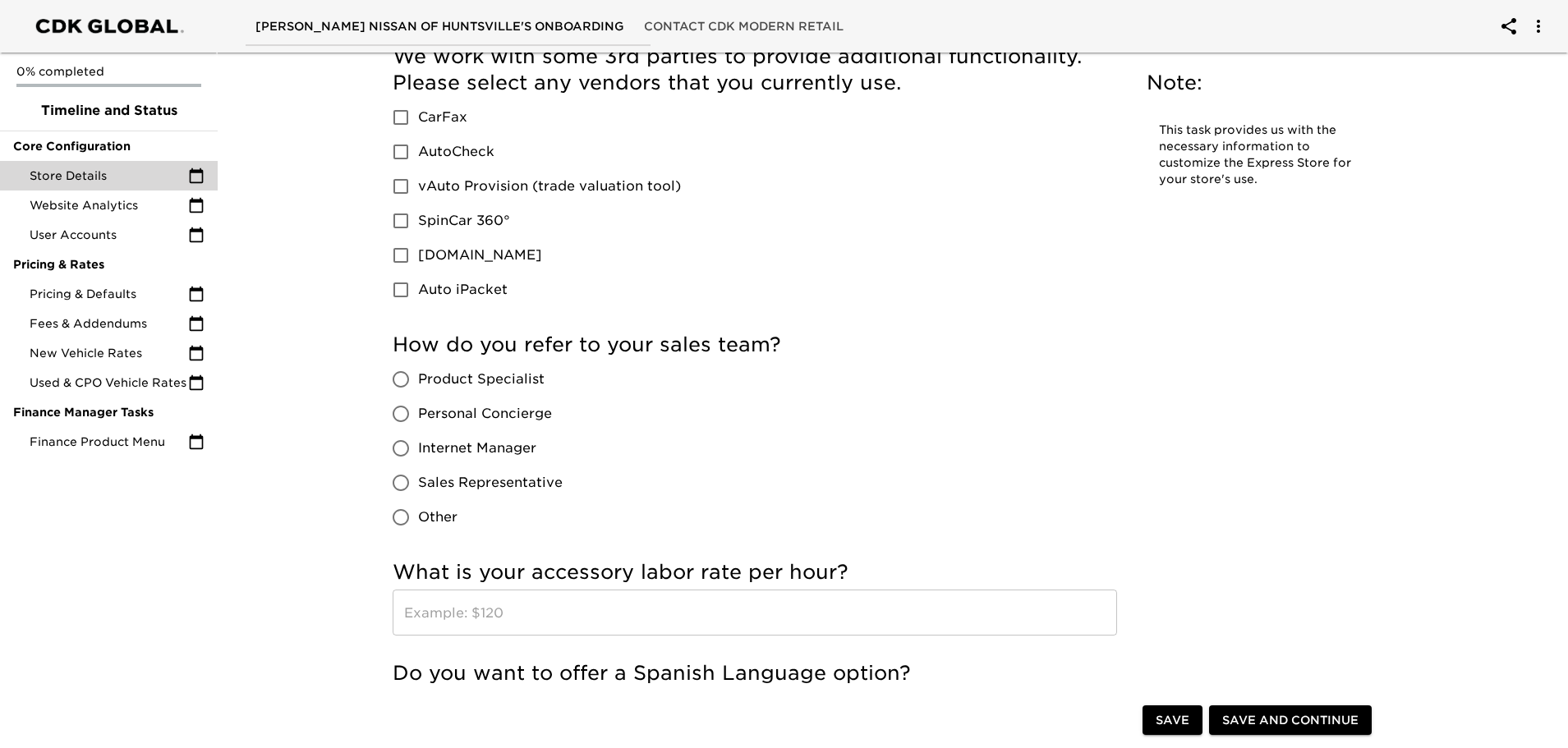
scroll to position [1889, 0]
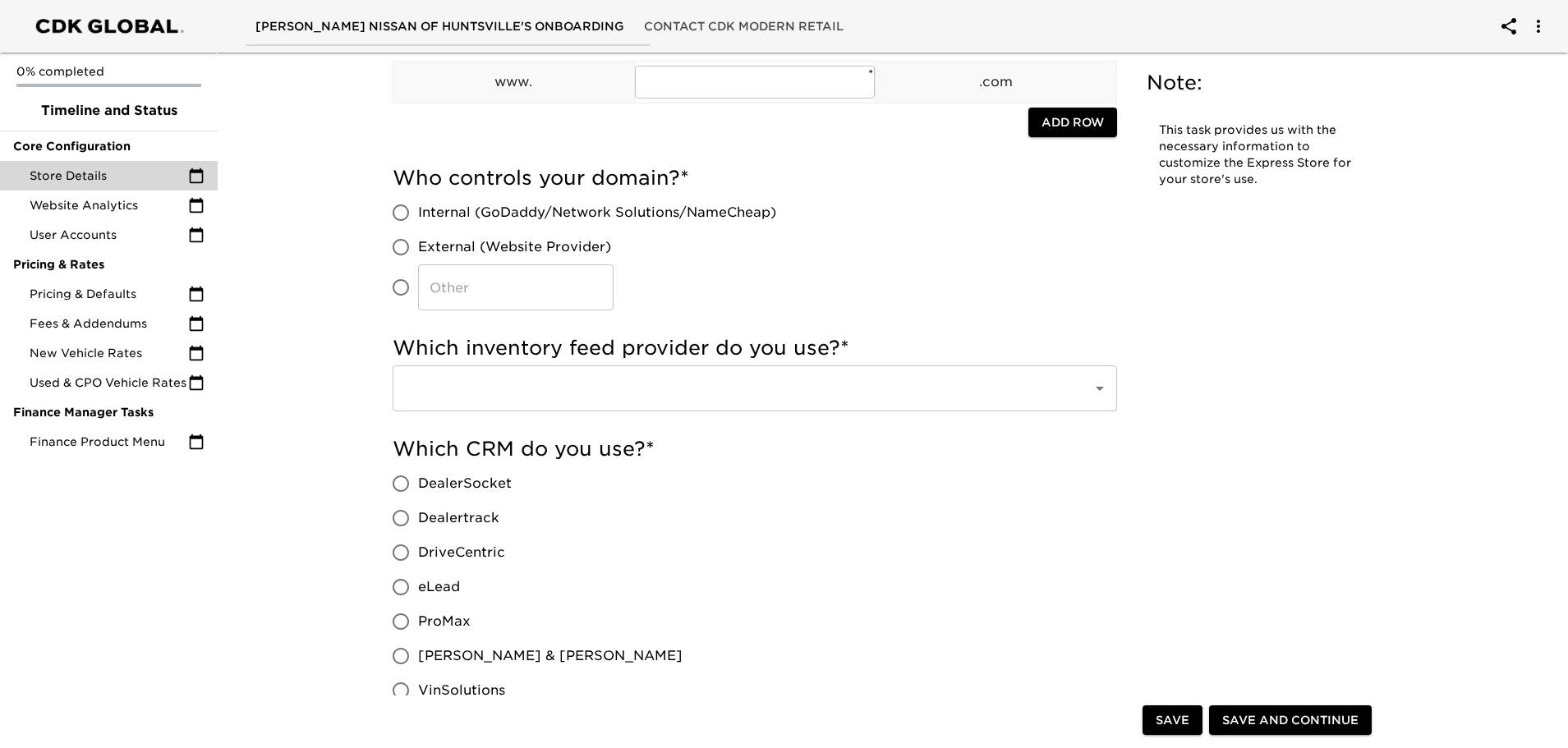
scroll to position [0, 0]
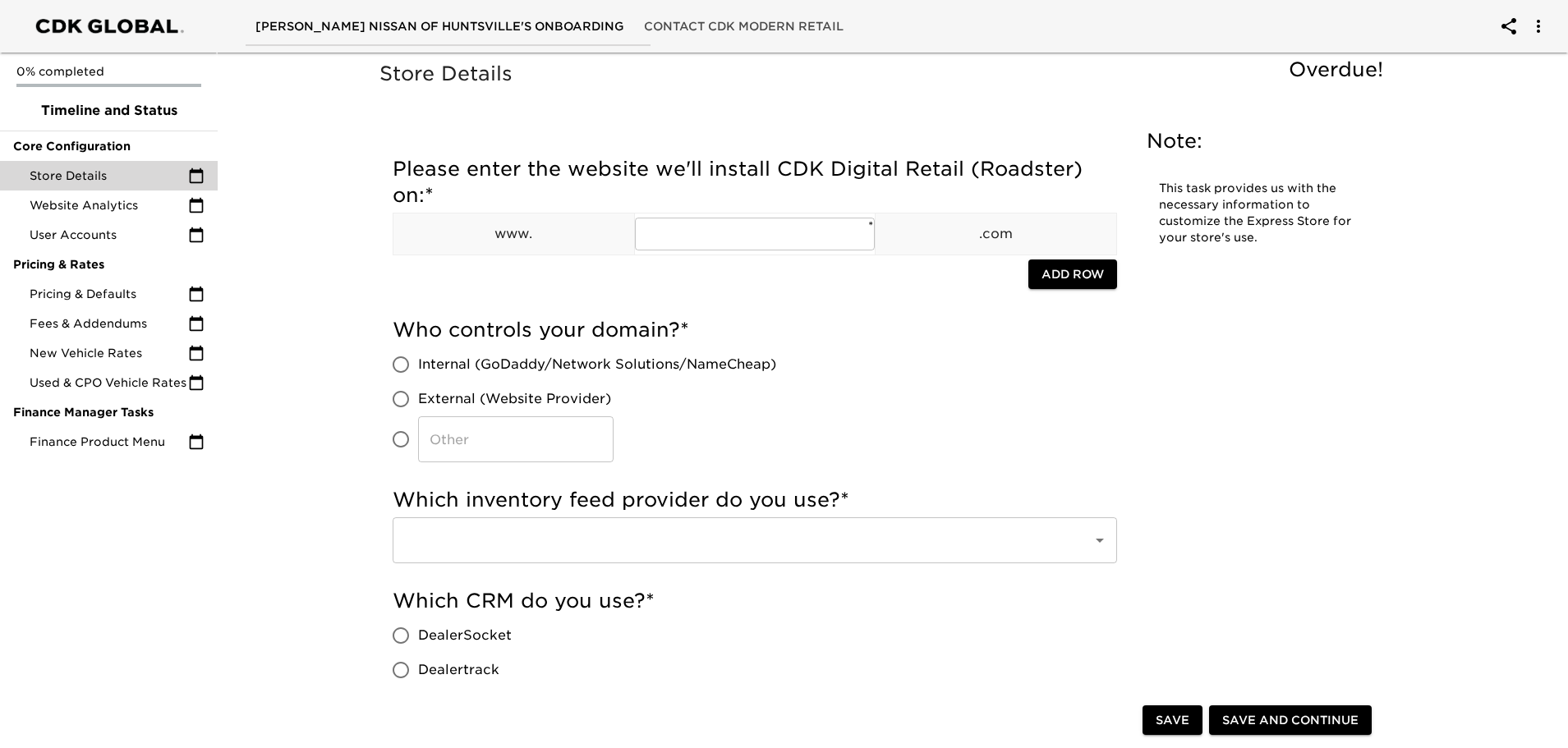
click at [955, 389] on div "Who controls your domain? * Internal (GoDaddy/Network Solutions/NameCheap) Exte…" at bounding box center [754, 389] width 724 height 145
